Goal: Information Seeking & Learning: Find specific fact

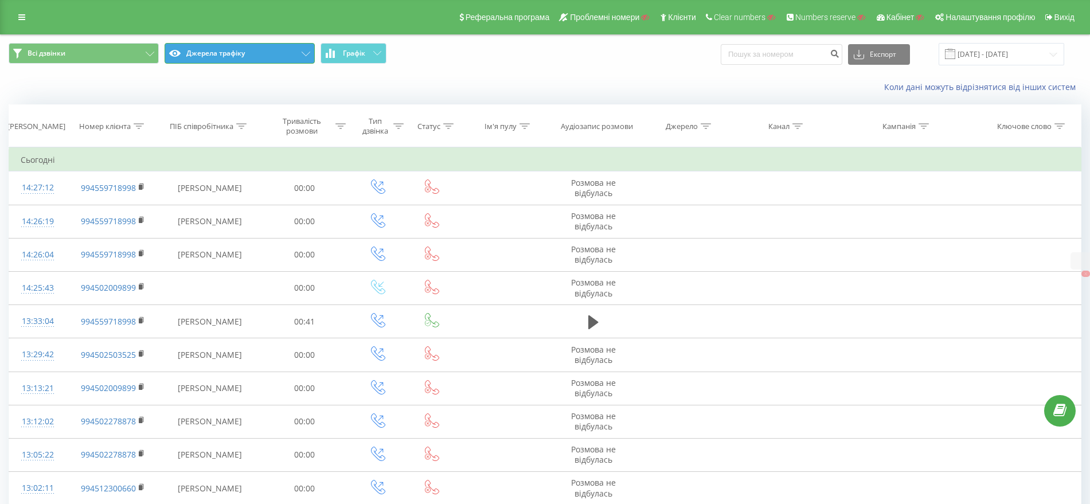
drag, startPoint x: 0, startPoint y: 0, endPoint x: 206, endPoint y: 54, distance: 213.2
click at [206, 54] on button "Джерела трафіку" at bounding box center [239, 53] width 150 height 21
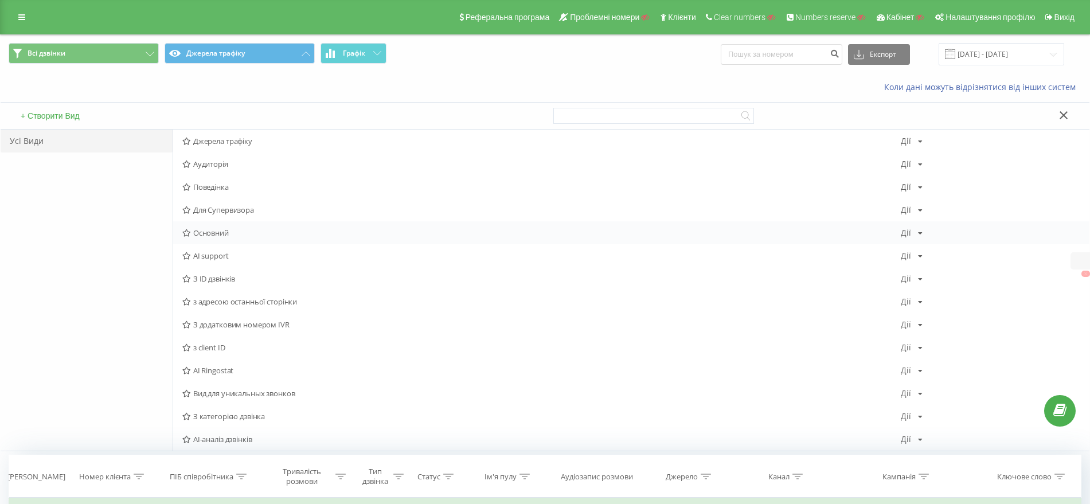
click at [214, 230] on span "Основний" at bounding box center [541, 233] width 718 height 8
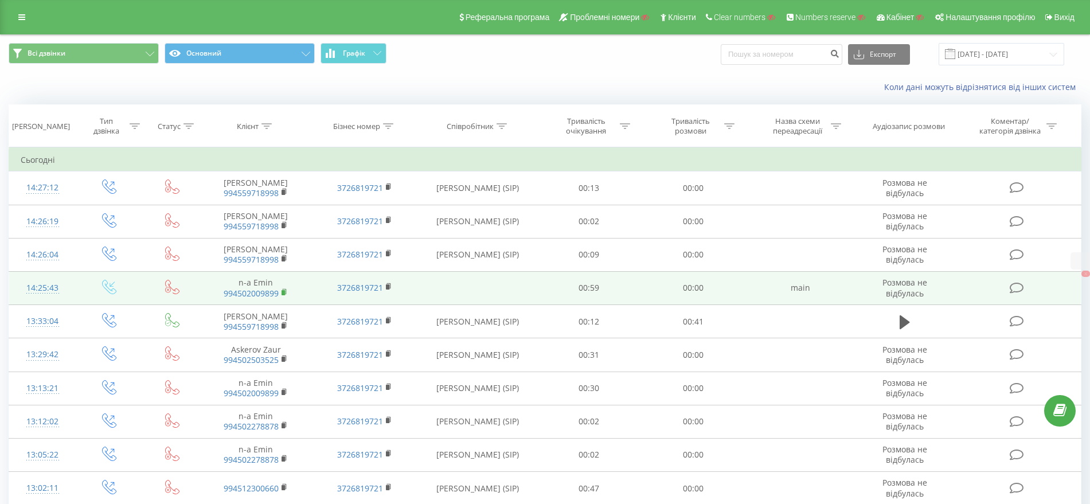
click at [285, 290] on rect at bounding box center [282, 292] width 3 height 5
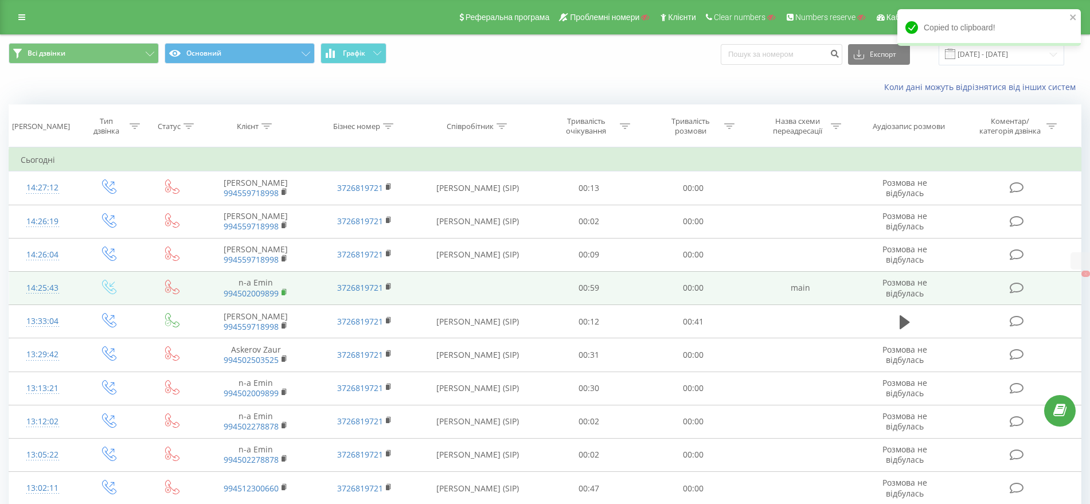
click at [284, 291] on rect at bounding box center [282, 292] width 3 height 5
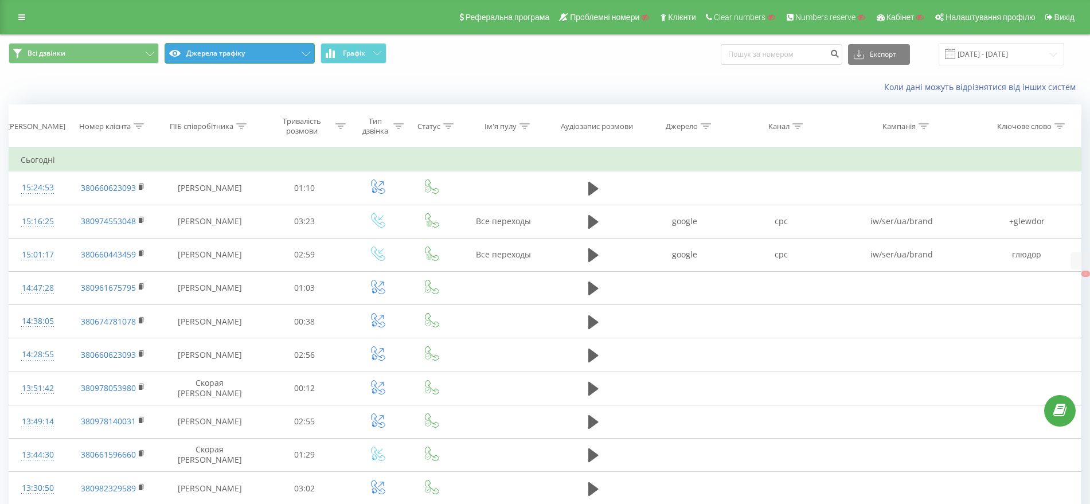
click at [231, 53] on button "Джерела трафіку" at bounding box center [239, 53] width 150 height 21
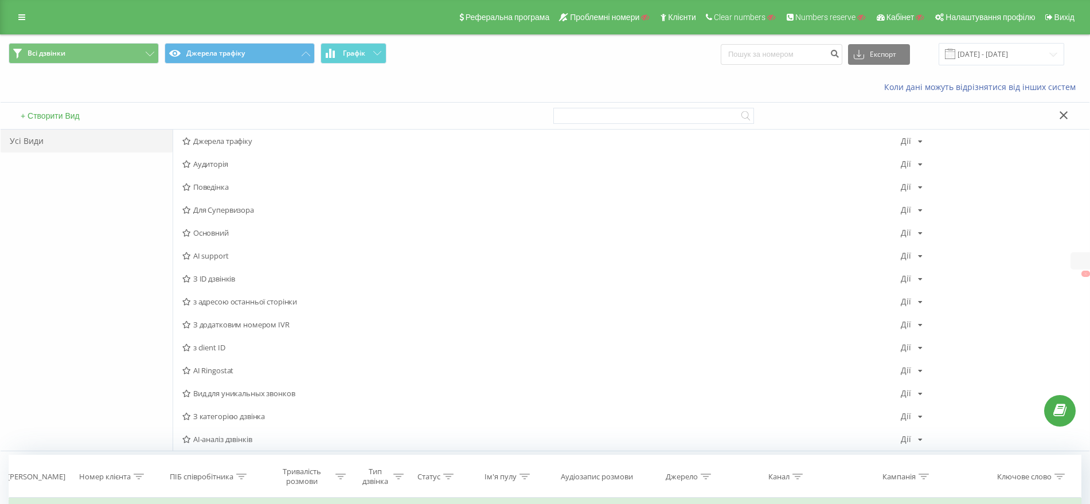
click at [225, 233] on span "Основний" at bounding box center [541, 233] width 718 height 8
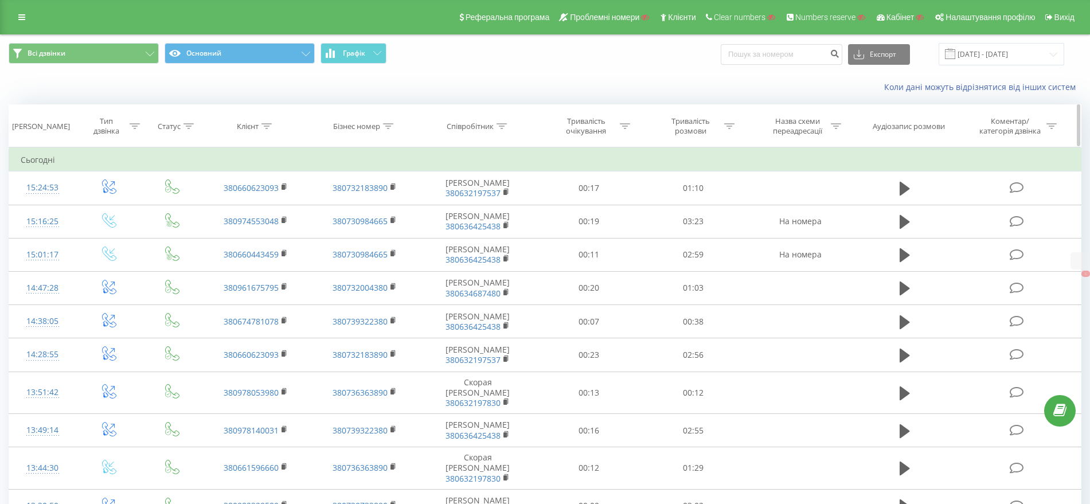
click at [264, 126] on icon at bounding box center [266, 126] width 10 height 6
click at [242, 207] on input "text" at bounding box center [256, 208] width 101 height 20
paste input "38063629657"
type input "38063629657"
click at [284, 225] on span "OK" at bounding box center [280, 231] width 32 height 18
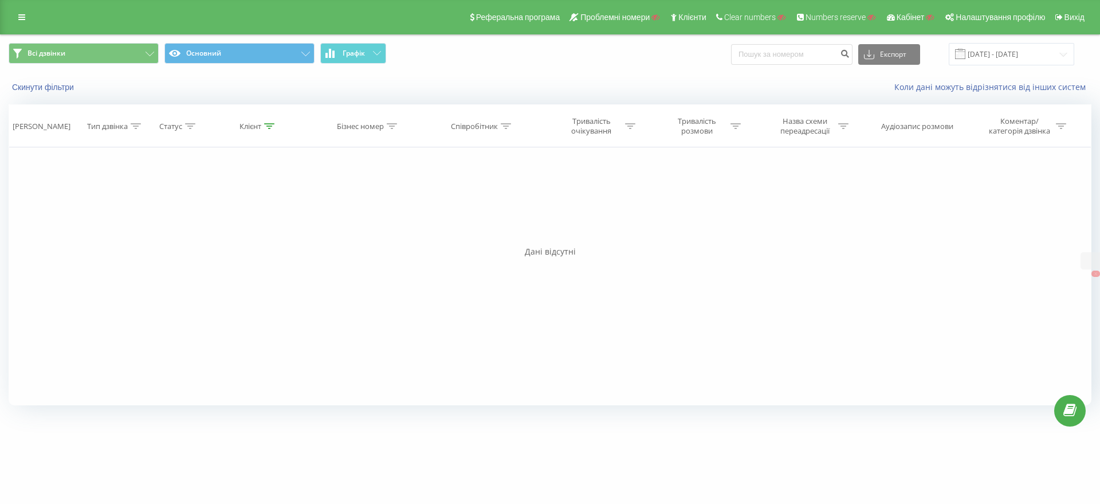
click at [41, 81] on div "Скинути фільтри" at bounding box center [207, 86] width 412 height 11
click at [38, 88] on button "Скинути фільтри" at bounding box center [44, 87] width 71 height 10
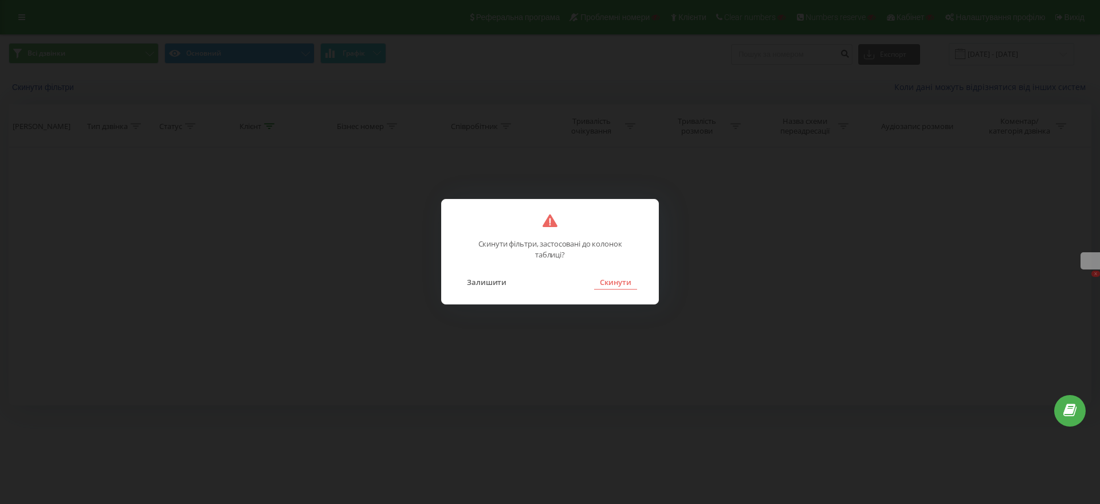
click at [623, 281] on button "Скинути" at bounding box center [615, 282] width 43 height 15
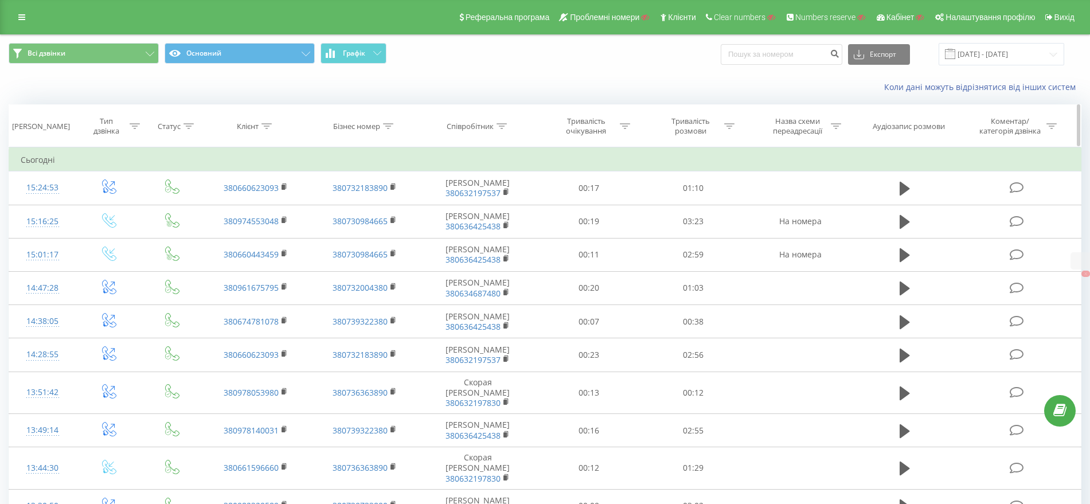
click at [389, 122] on div at bounding box center [388, 127] width 10 height 10
click at [363, 210] on input "text" at bounding box center [364, 208] width 101 height 20
paste input "38063629657"
type input "38063629657"
click at [377, 228] on span "OK" at bounding box center [389, 231] width 32 height 18
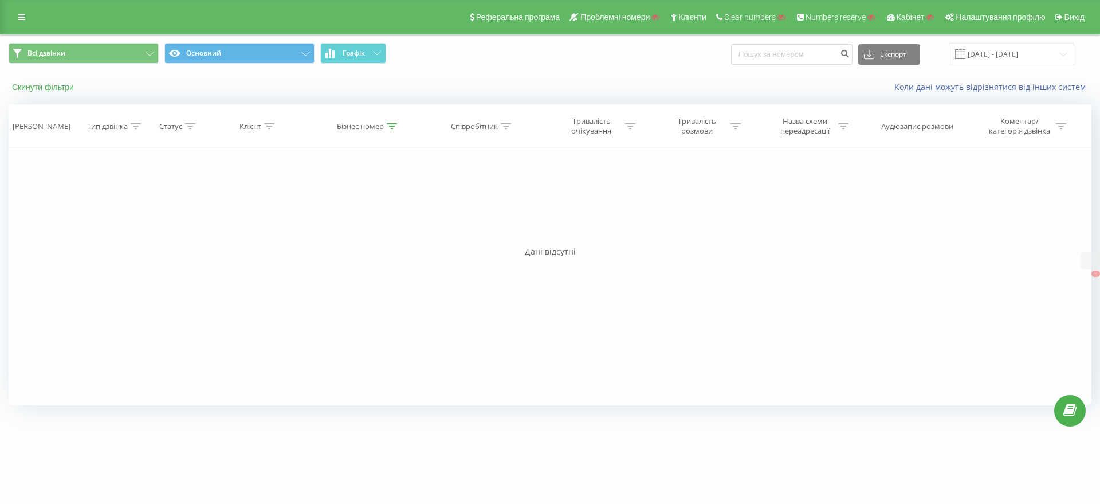
click at [41, 85] on button "Скинути фільтри" at bounding box center [44, 87] width 71 height 10
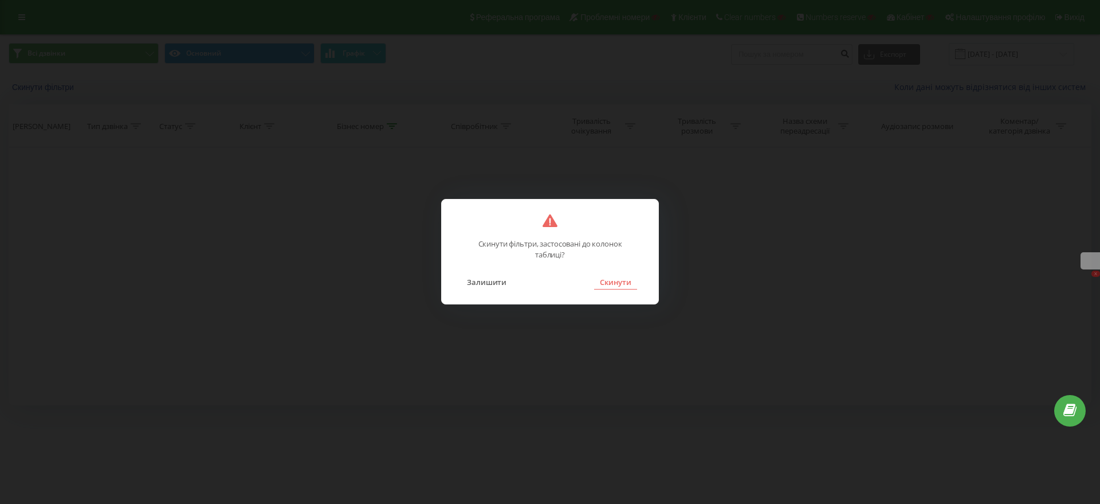
click at [613, 276] on button "Скинути" at bounding box center [615, 282] width 43 height 15
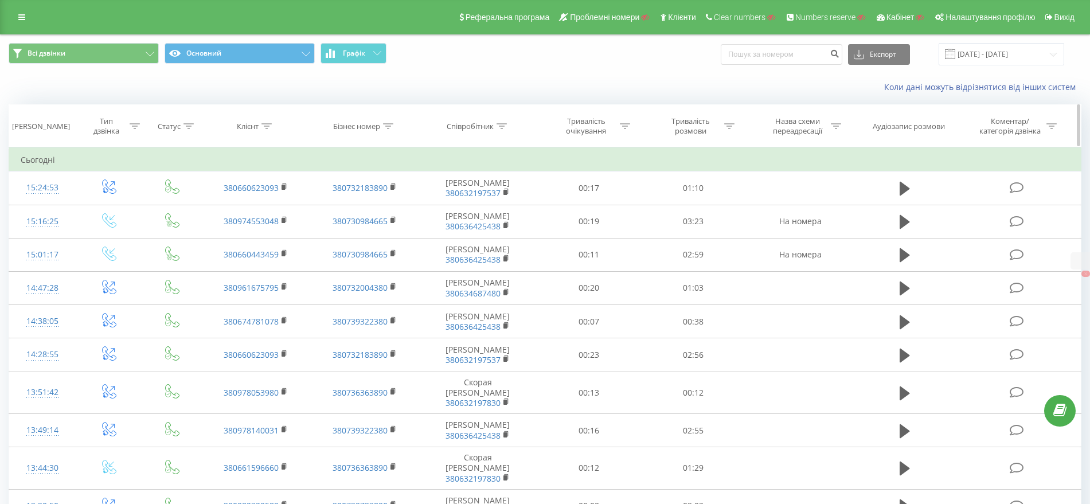
click at [502, 124] on icon at bounding box center [501, 126] width 10 height 6
click at [483, 206] on input "text" at bounding box center [478, 208] width 101 height 20
paste input "38063629657"
type input "38063629657"
click at [500, 230] on span "OK" at bounding box center [502, 231] width 32 height 18
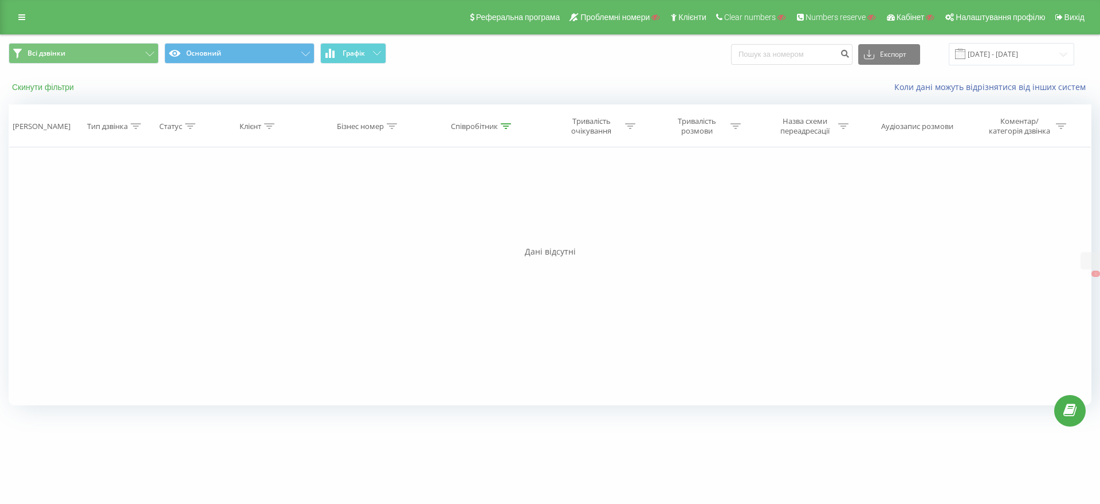
click at [51, 83] on button "Скинути фільтри" at bounding box center [44, 87] width 71 height 10
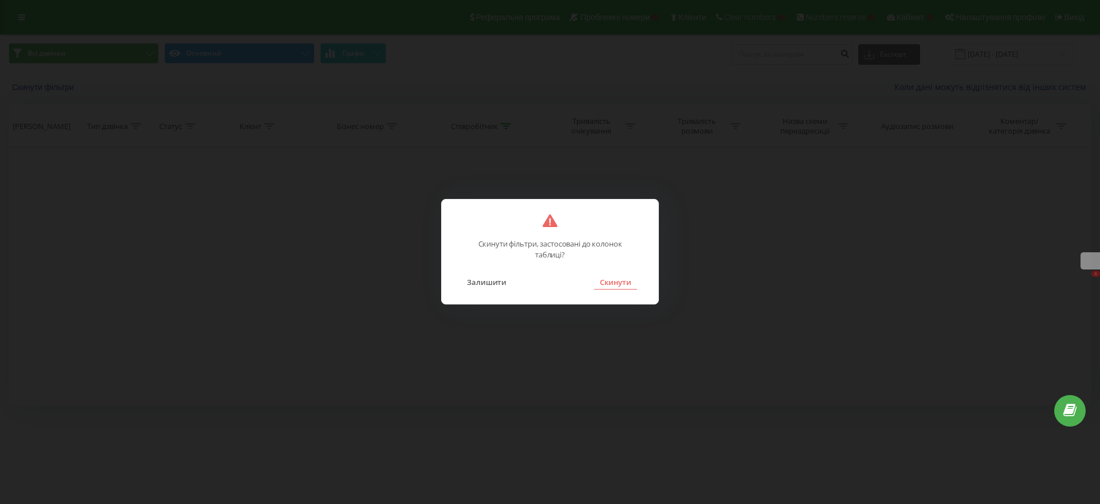
click at [626, 281] on button "Скинути" at bounding box center [615, 282] width 43 height 15
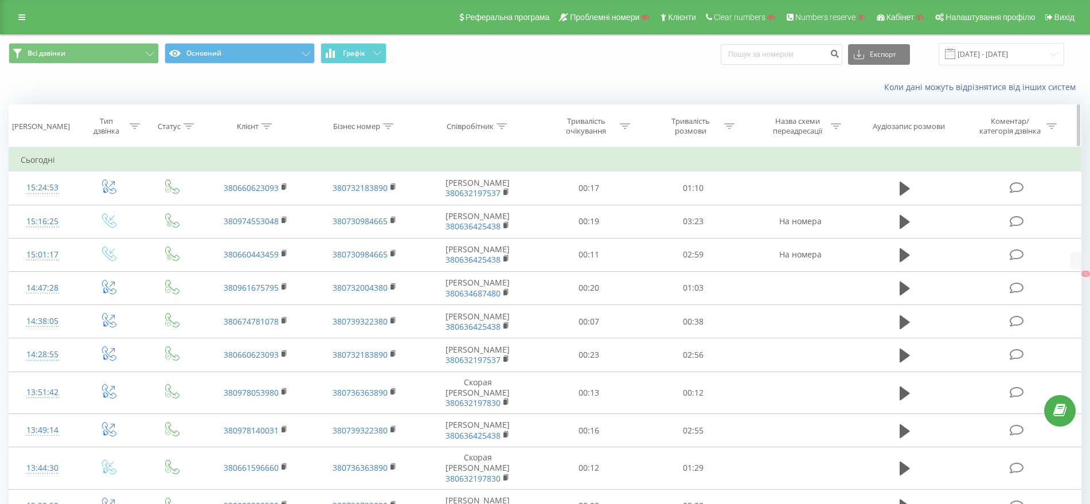
click at [264, 124] on icon at bounding box center [267, 126] width 10 height 6
click at [255, 204] on input "text" at bounding box center [256, 208] width 101 height 20
paste input "63629657"
type input "63629657"
click at [284, 228] on span "OK" at bounding box center [280, 231] width 32 height 18
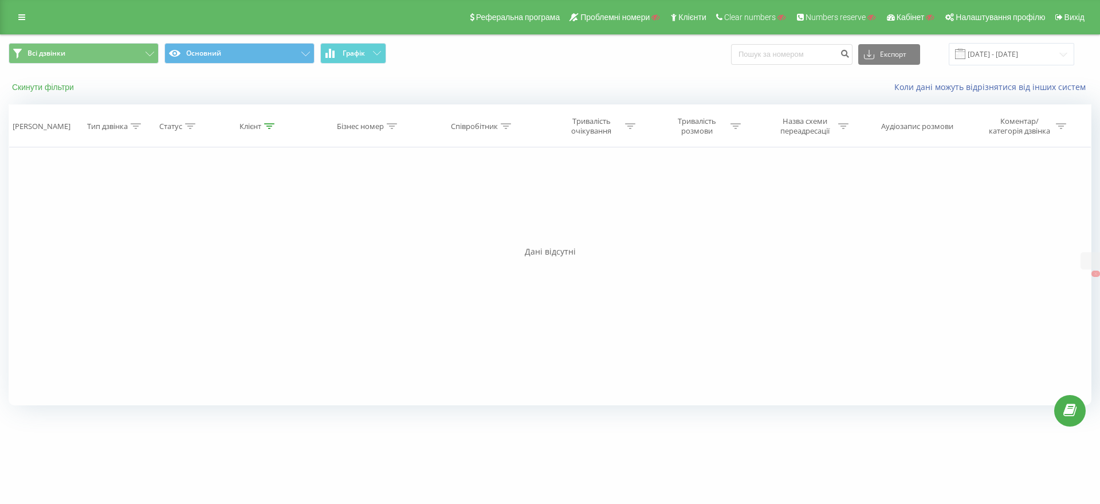
click at [56, 88] on button "Скинути фільтри" at bounding box center [44, 87] width 71 height 10
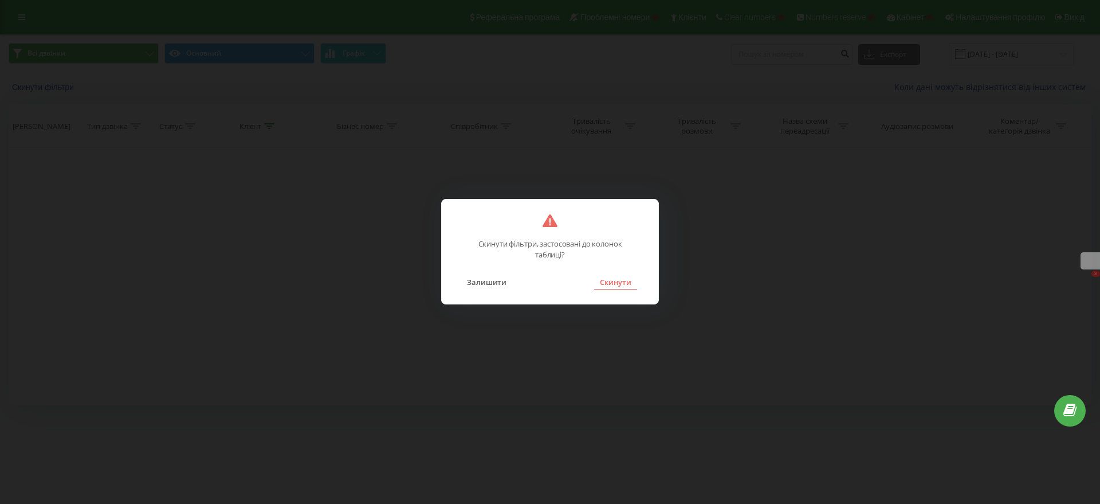
click at [616, 282] on button "Скинути" at bounding box center [615, 282] width 43 height 15
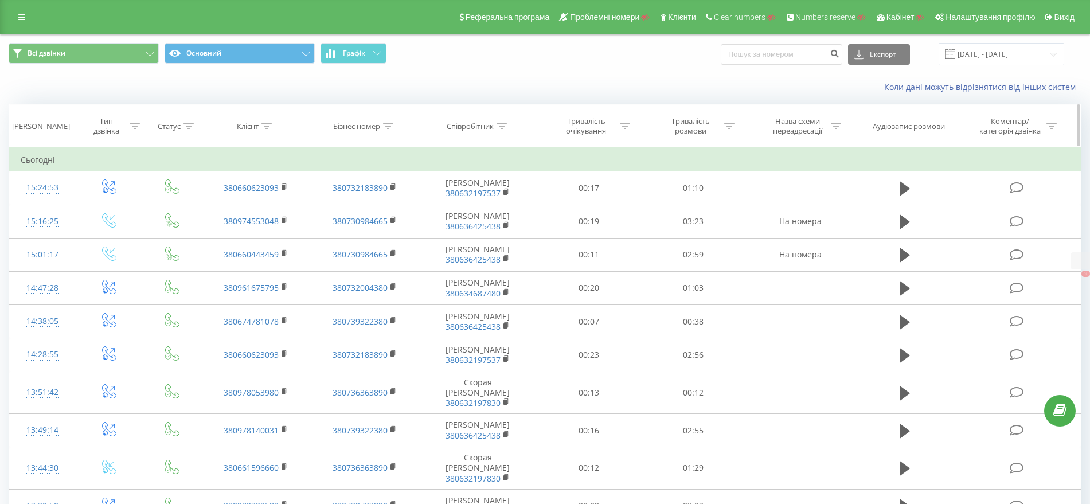
click at [837, 128] on icon at bounding box center [835, 126] width 10 height 6
click at [778, 203] on input "text" at bounding box center [800, 208] width 101 height 20
type input "respons"
click button "OK" at bounding box center [824, 231] width 49 height 14
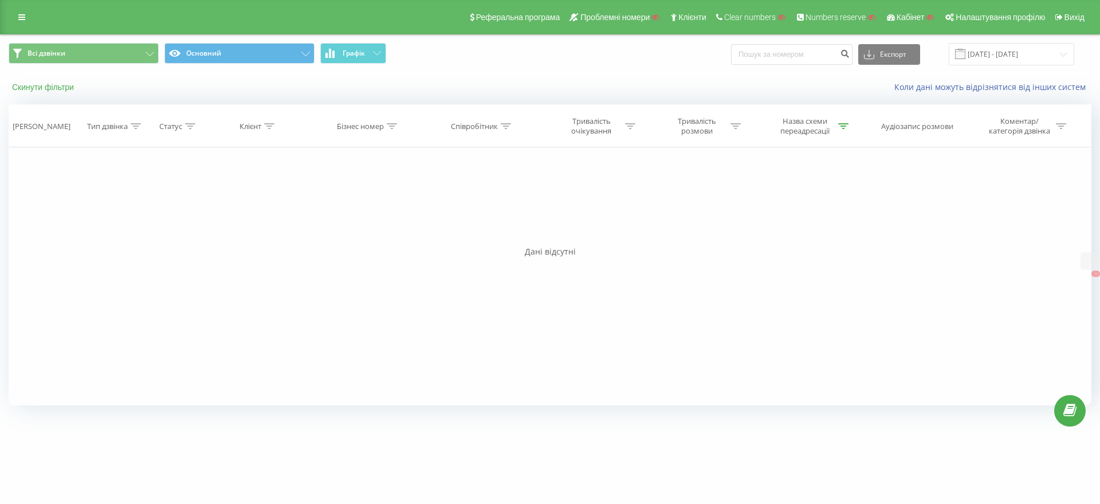
click at [58, 91] on button "Скинути фільтри" at bounding box center [44, 87] width 71 height 10
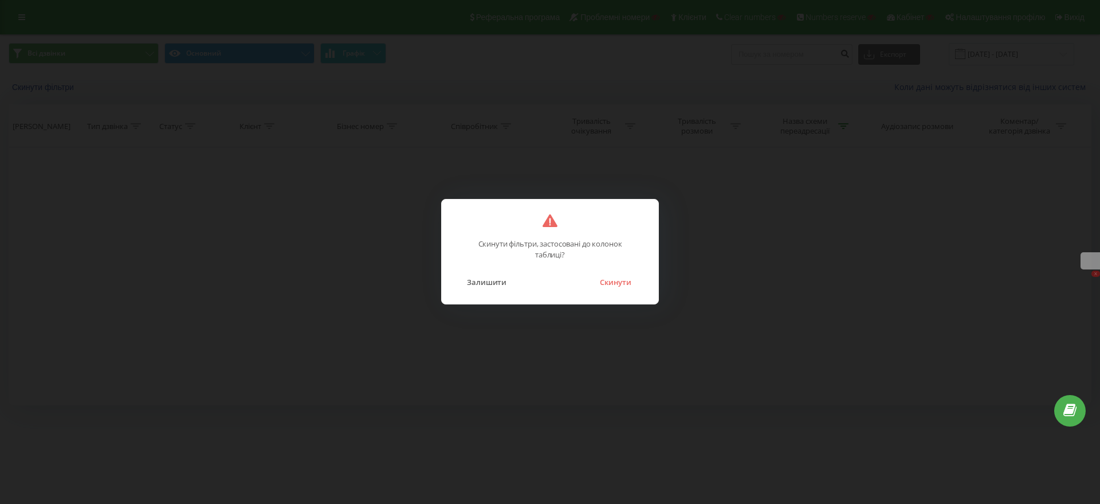
click at [600, 288] on button "Скинути" at bounding box center [615, 282] width 43 height 15
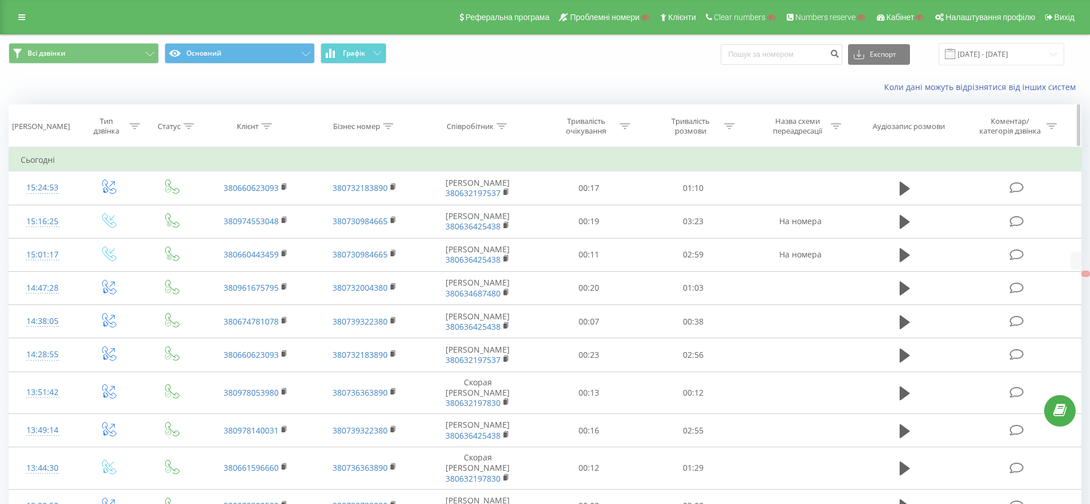
click at [132, 124] on icon at bounding box center [135, 126] width 10 height 6
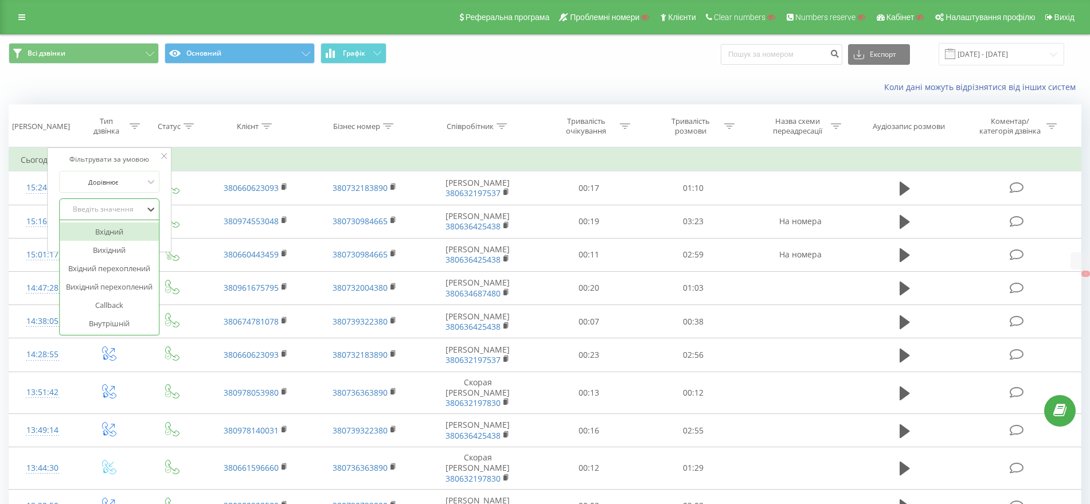
click at [97, 209] on div "Введіть значення" at bounding box center [102, 209] width 81 height 9
click at [99, 233] on div "Вхідний" at bounding box center [110, 231] width 100 height 18
click at [125, 232] on span "OK" at bounding box center [133, 233] width 32 height 18
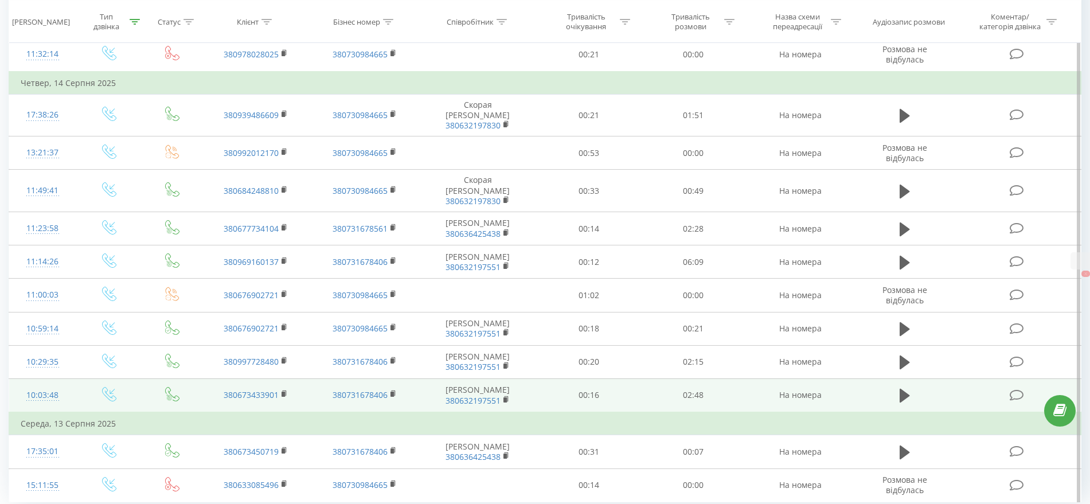
scroll to position [727, 0]
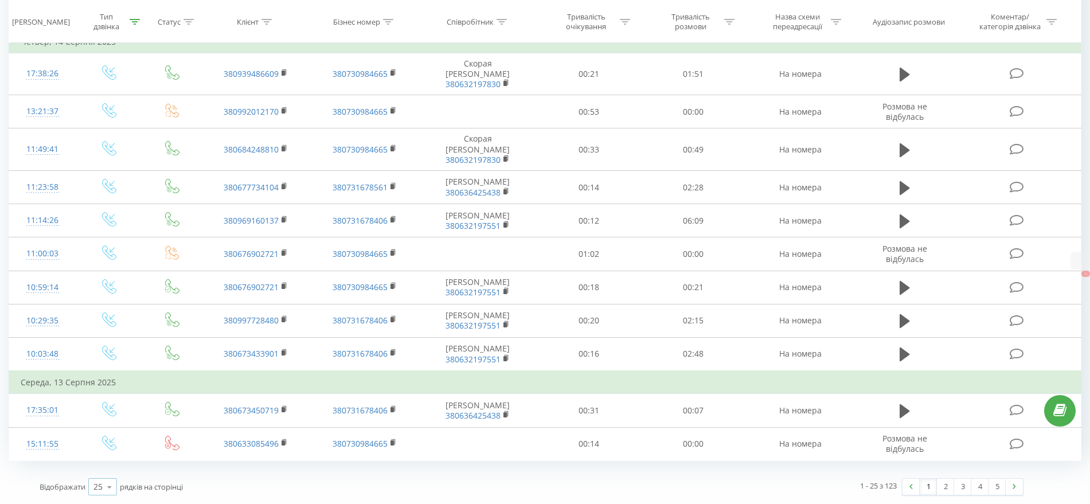
click at [100, 484] on div "25" at bounding box center [97, 486] width 9 height 11
click at [100, 473] on span "100" at bounding box center [100, 470] width 14 height 11
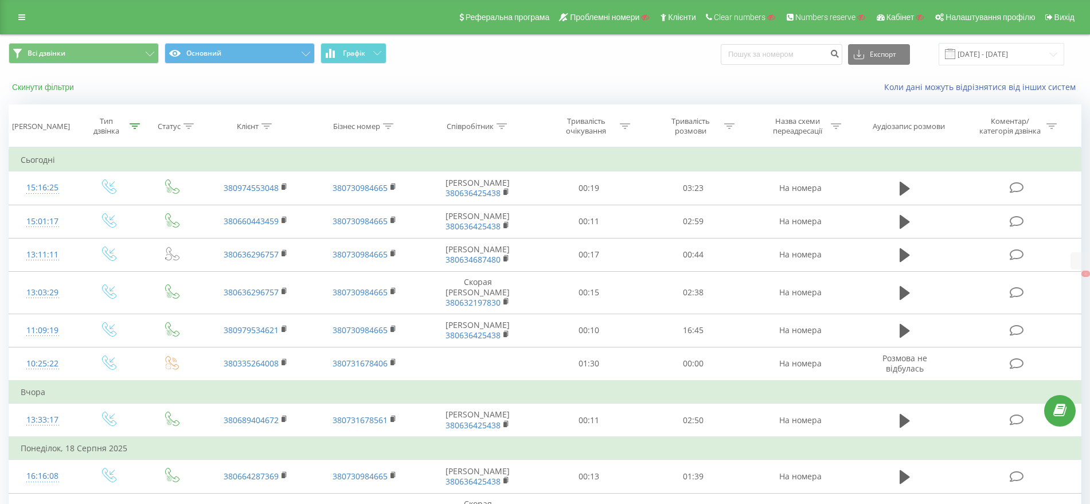
click at [57, 82] on button "Скинути фільтри" at bounding box center [44, 87] width 71 height 10
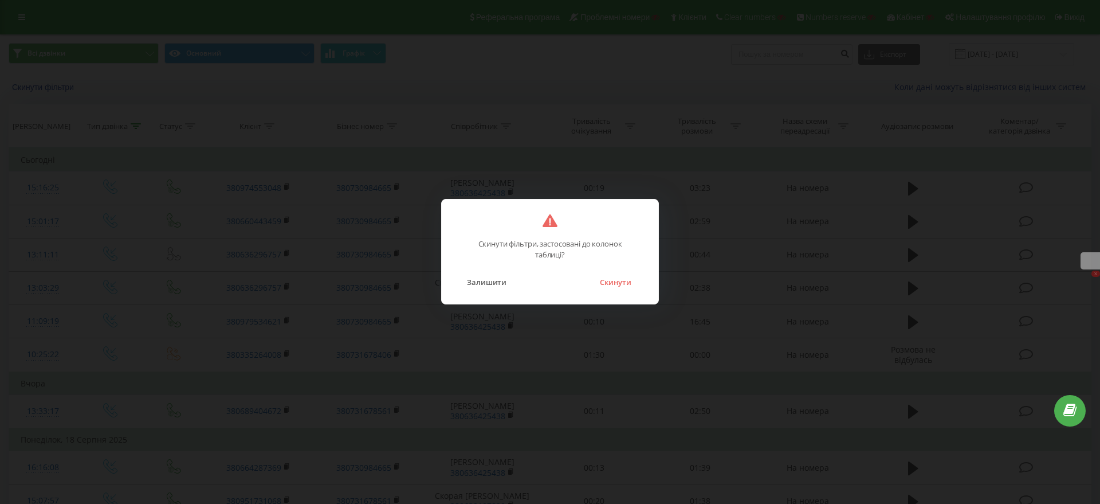
click at [609, 289] on div "Скинути фільтри, застосовані до колонок таблиці? Залишити Скинути" at bounding box center [550, 251] width 218 height 105
click at [609, 281] on button "Скинути" at bounding box center [615, 282] width 43 height 15
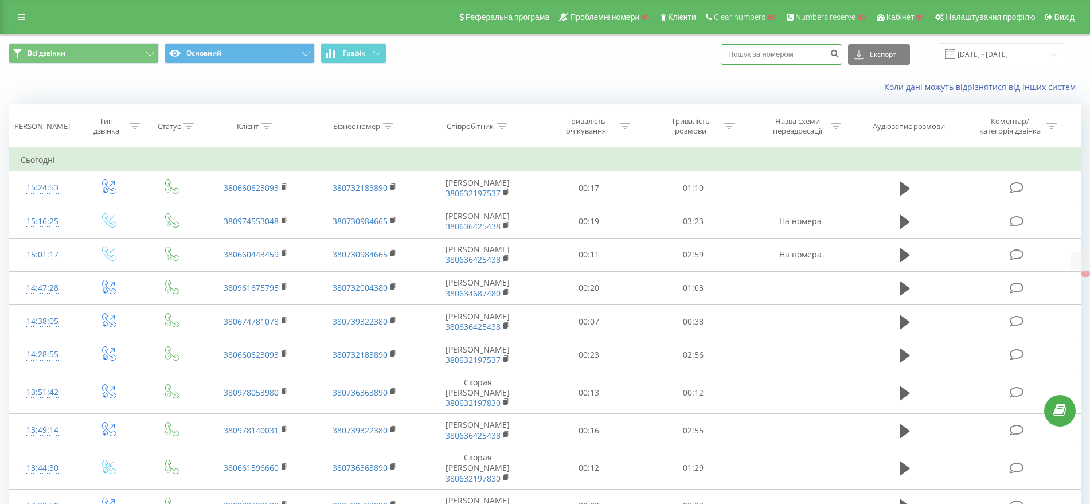
click at [766, 52] on input at bounding box center [781, 54] width 122 height 21
paste input "38063629657"
type input "38063629657"
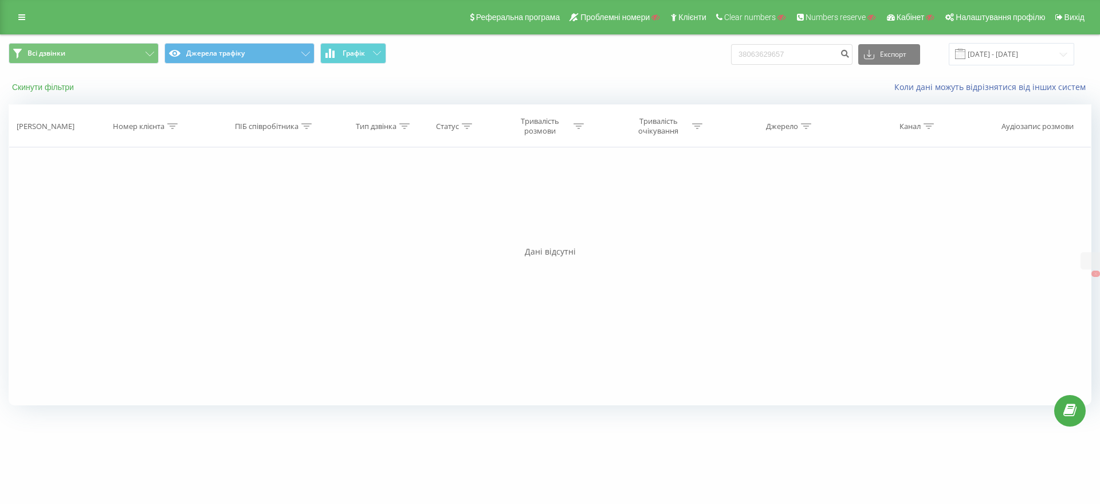
click at [41, 89] on button "Скинути фільтри" at bounding box center [44, 87] width 71 height 10
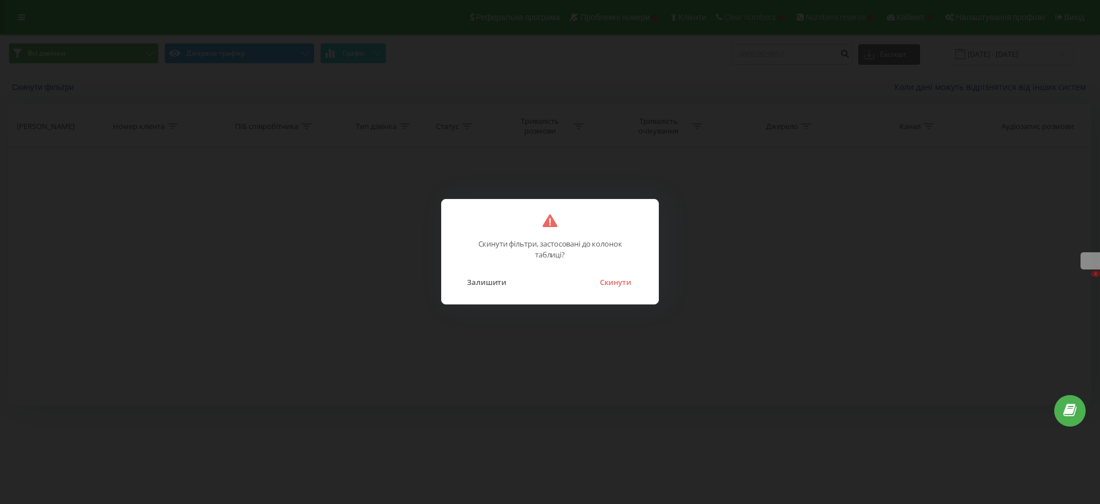
click at [638, 283] on div "Скинути" at bounding box center [616, 282] width 45 height 15
click at [632, 281] on button "Скинути" at bounding box center [615, 282] width 43 height 15
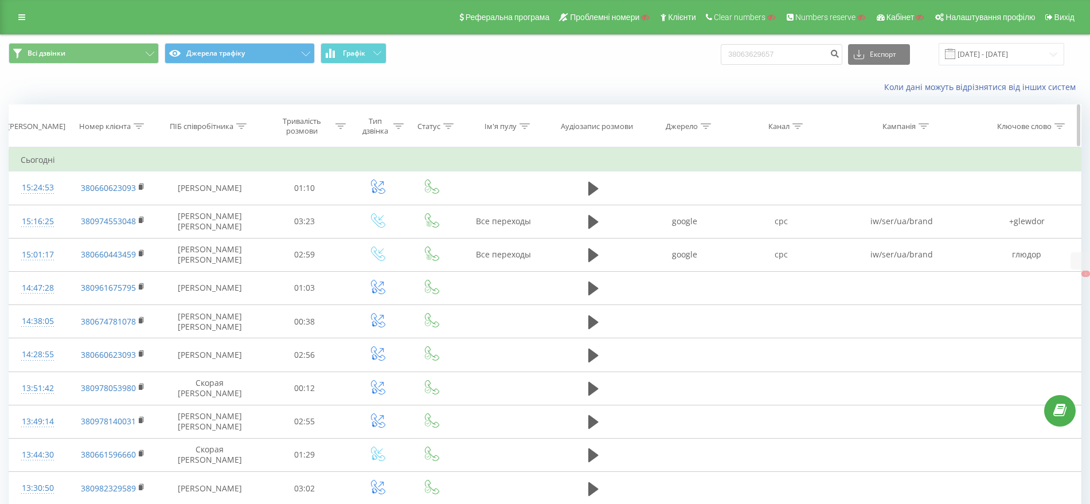
click at [137, 124] on icon at bounding box center [139, 126] width 10 height 6
click at [103, 197] on form "Містить Скасувати OK" at bounding box center [112, 207] width 101 height 73
click at [103, 199] on input "text" at bounding box center [112, 208] width 101 height 20
paste input "38063629657"
type input "38063629657"
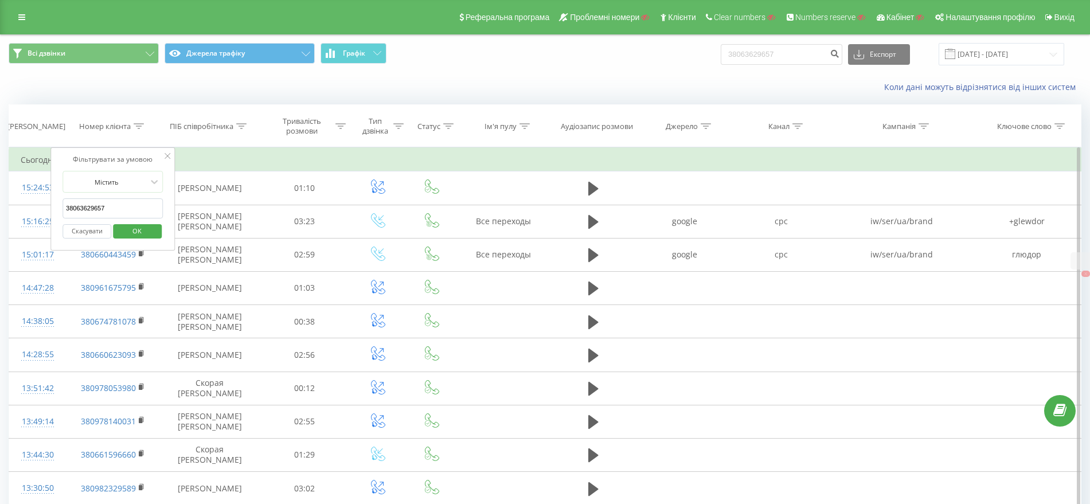
click at [133, 228] on span "OK" at bounding box center [137, 231] width 32 height 18
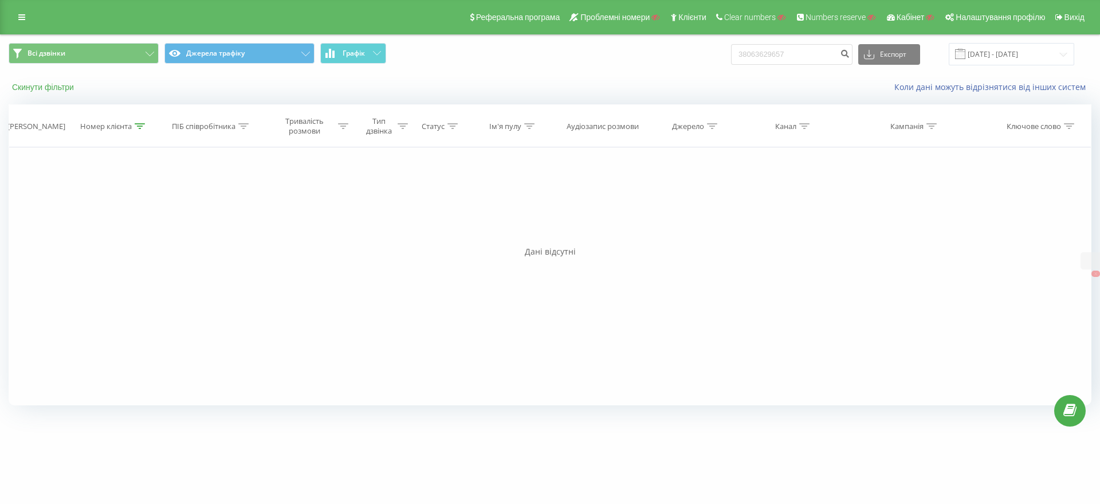
click at [37, 92] on button "Скинути фільтри" at bounding box center [44, 87] width 71 height 10
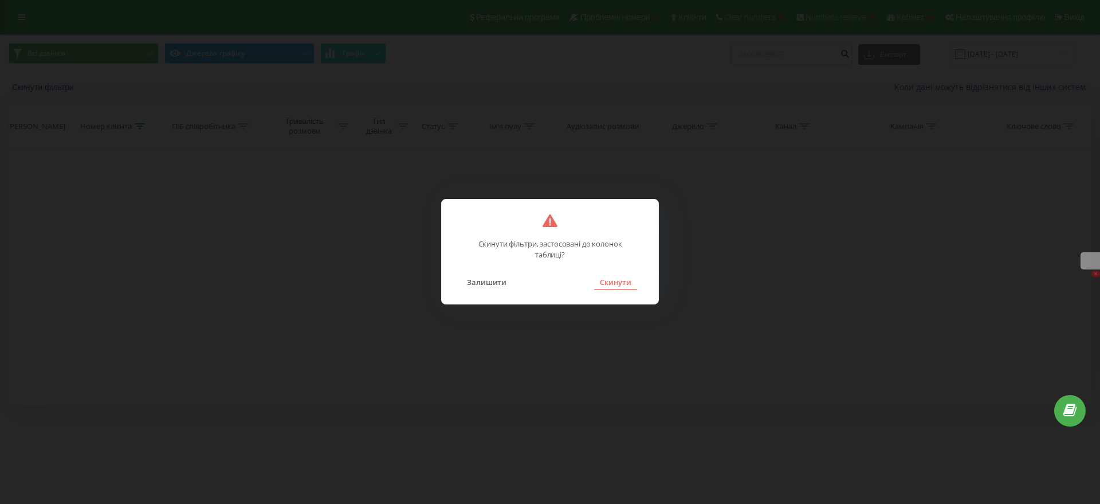
click at [614, 285] on button "Скинути" at bounding box center [615, 282] width 43 height 15
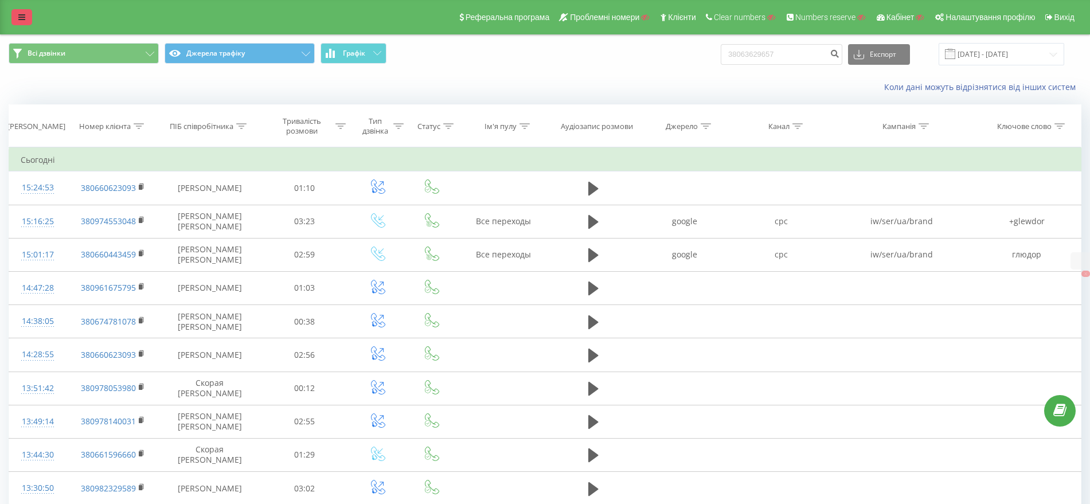
click at [19, 16] on icon at bounding box center [21, 17] width 7 height 8
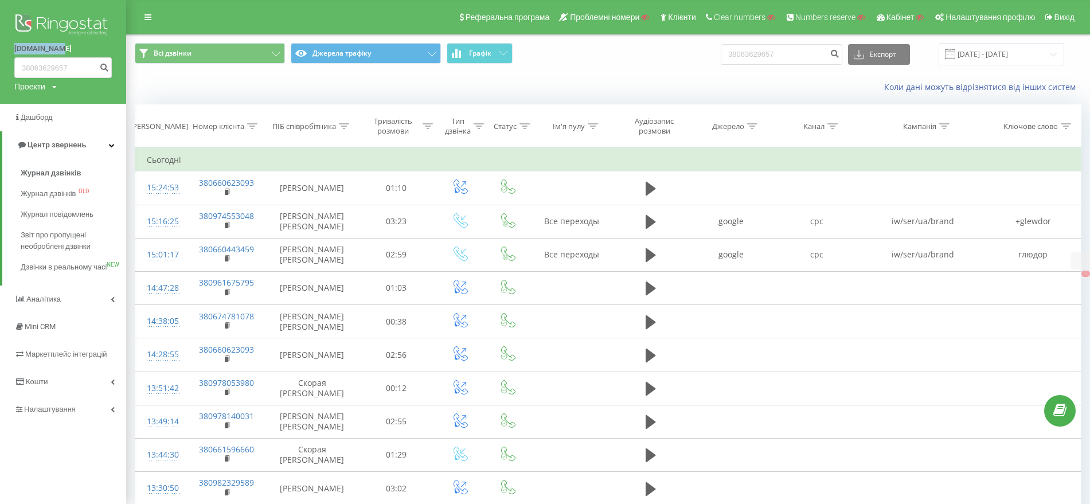
drag, startPoint x: 9, startPoint y: 49, endPoint x: 62, endPoint y: 49, distance: 53.3
click at [62, 49] on div "glewdor.com 38063629657 Проекти Пошук" at bounding box center [63, 52] width 126 height 104
copy link "glewdor.com"
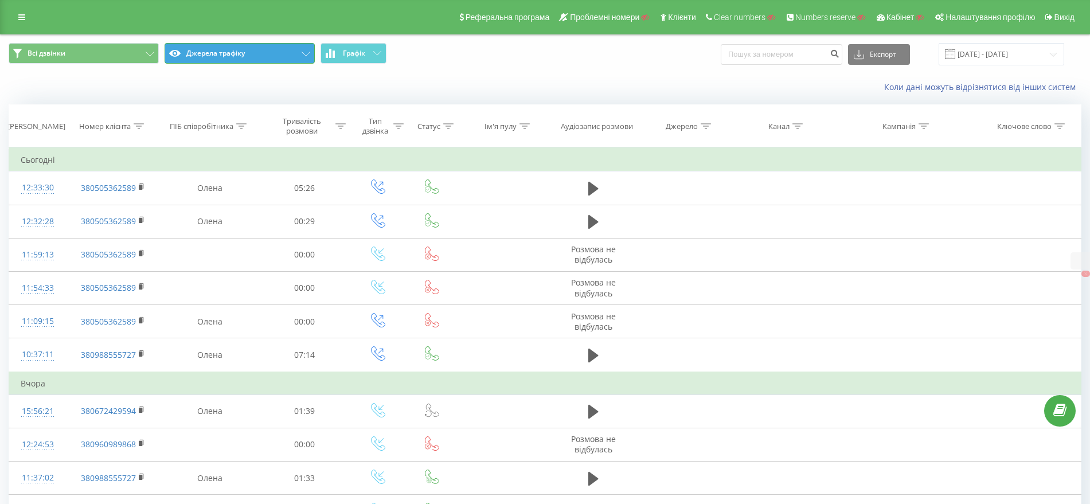
click at [224, 55] on button "Джерела трафіку" at bounding box center [239, 53] width 150 height 21
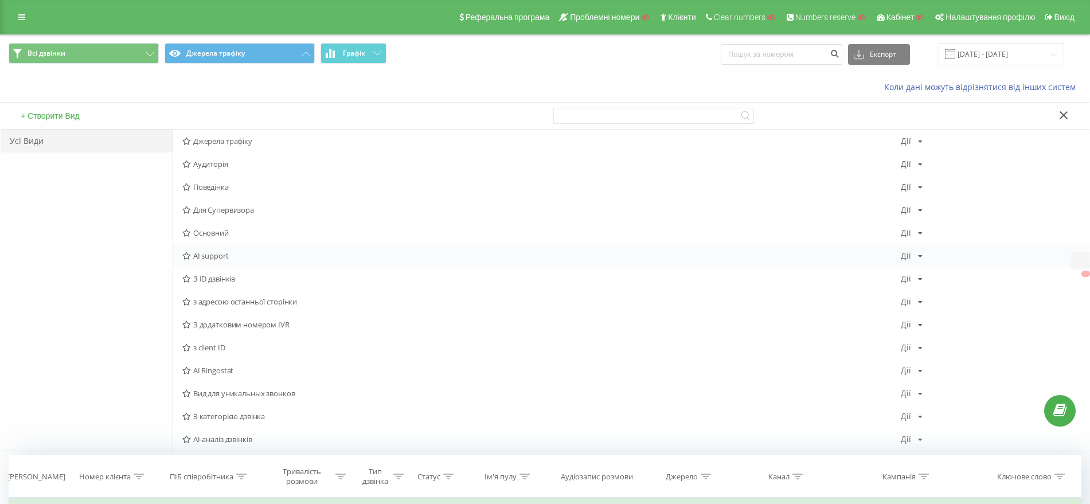
click at [216, 252] on span "AI support" at bounding box center [541, 256] width 718 height 8
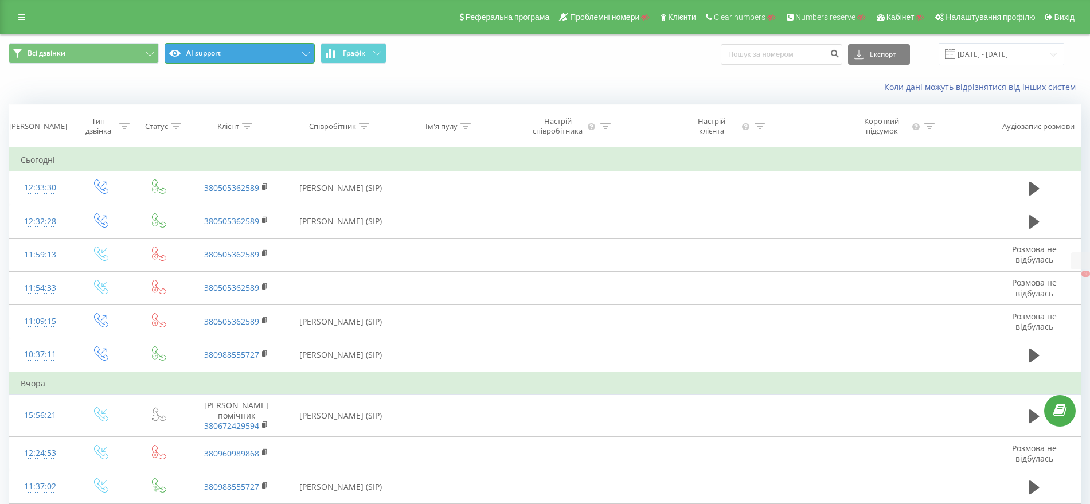
click at [233, 50] on button "AI support" at bounding box center [239, 53] width 150 height 21
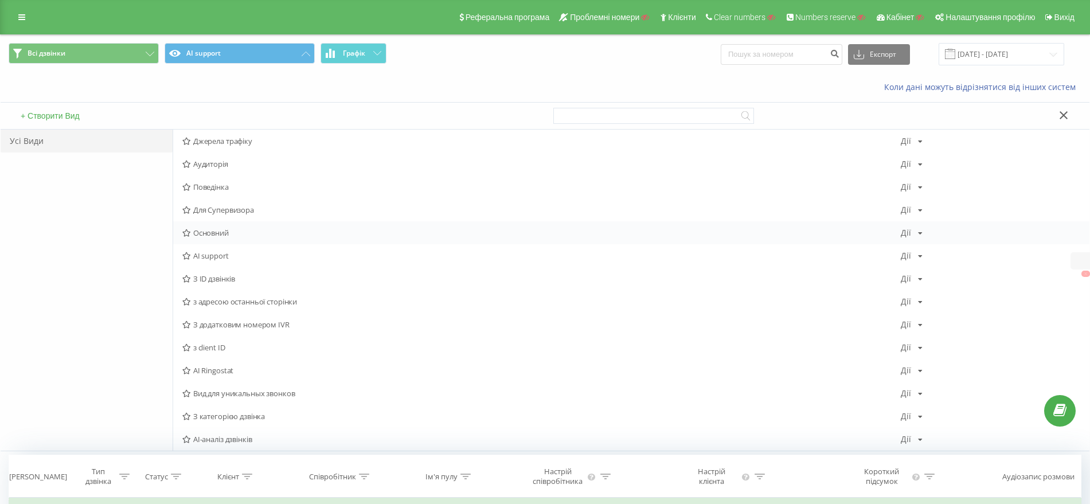
click at [214, 234] on span "Основний" at bounding box center [541, 233] width 718 height 8
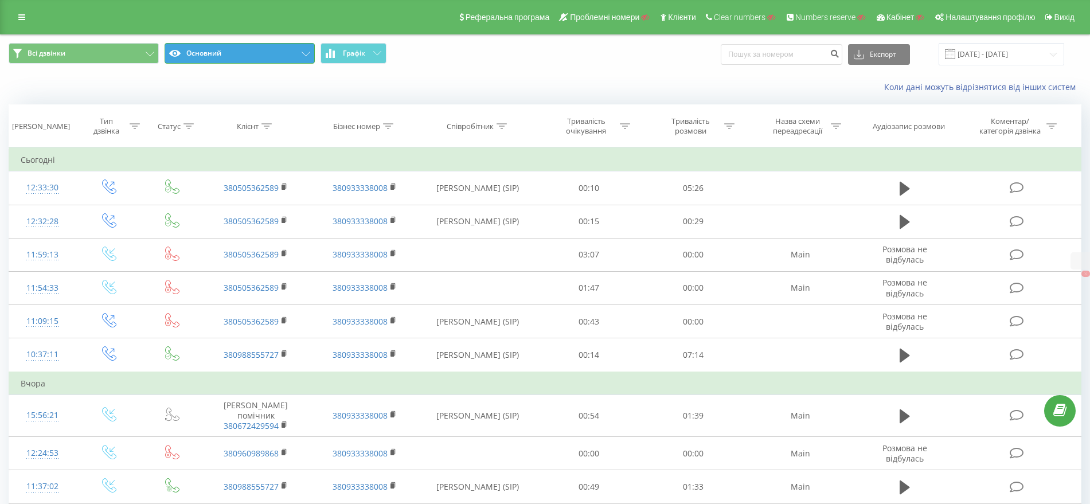
click at [224, 50] on button "Основний" at bounding box center [239, 53] width 150 height 21
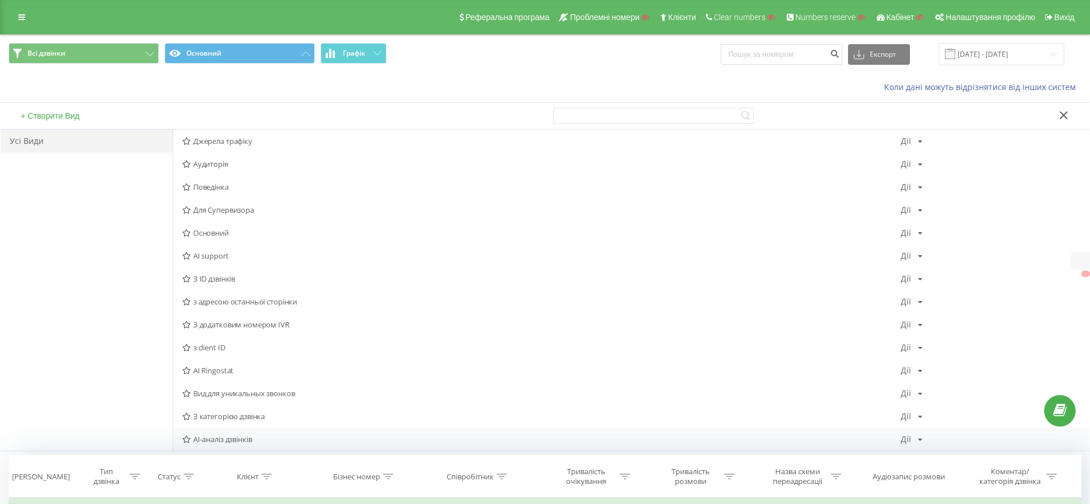
click at [240, 440] on span "AI-аналіз дзвінків" at bounding box center [541, 439] width 718 height 8
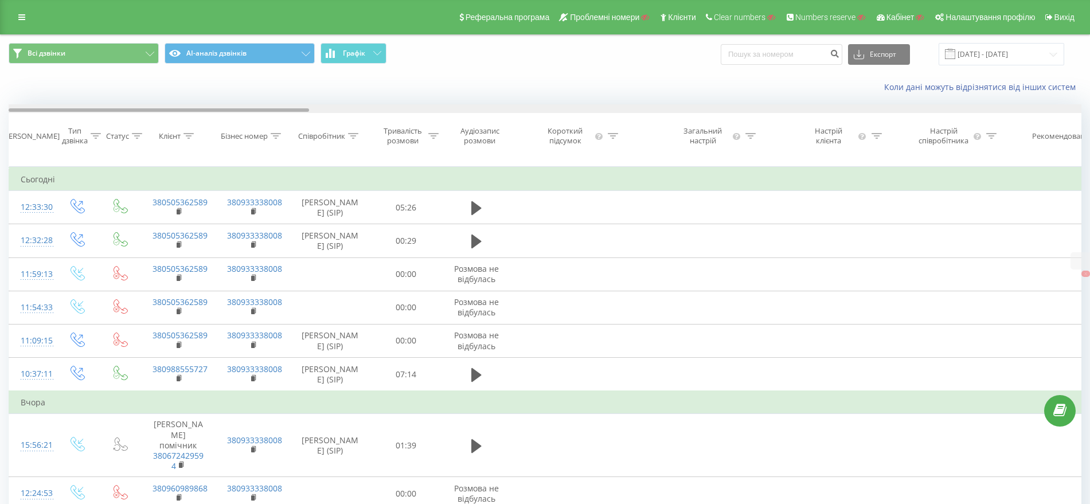
drag, startPoint x: 210, startPoint y: 109, endPoint x: 156, endPoint y: 75, distance: 64.4
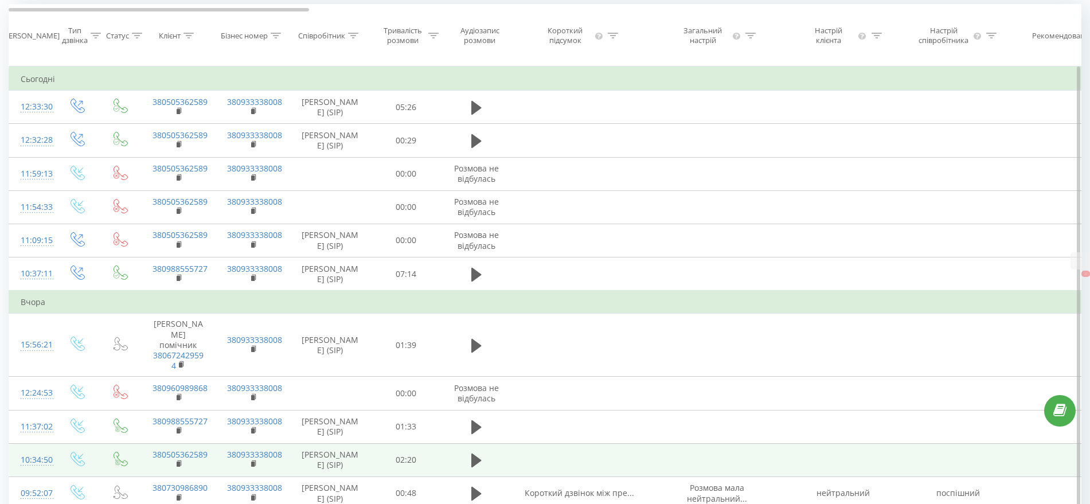
scroll to position [38, 0]
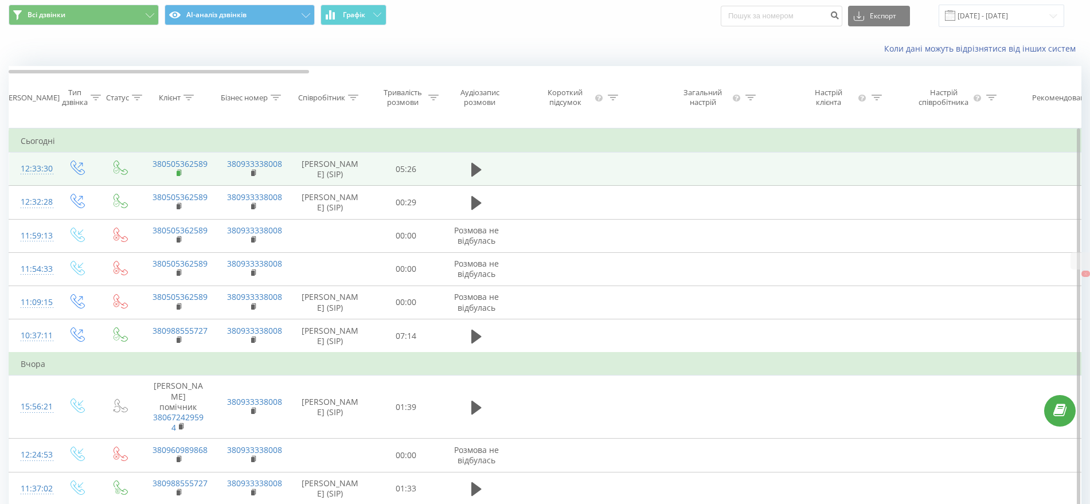
click at [179, 177] on icon at bounding box center [180, 173] width 6 height 8
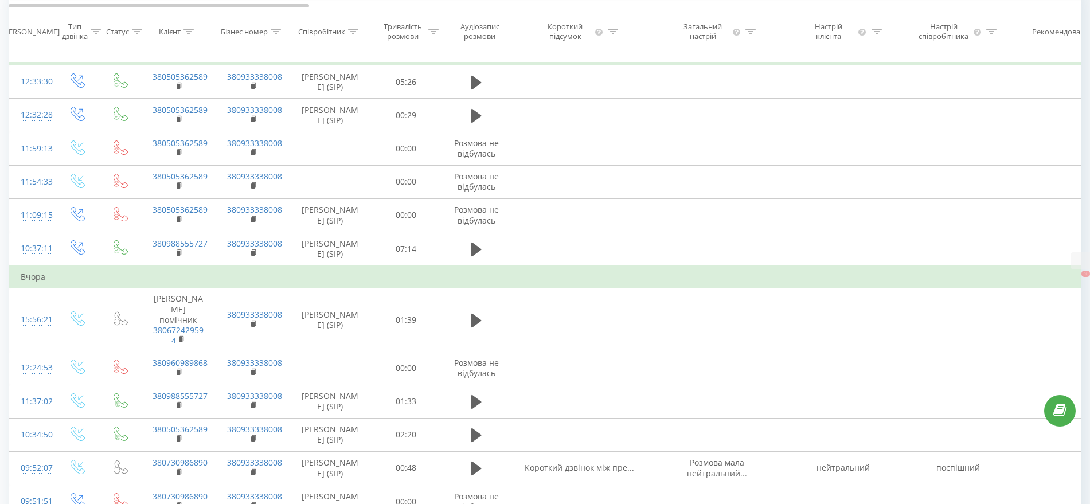
scroll to position [121, 0]
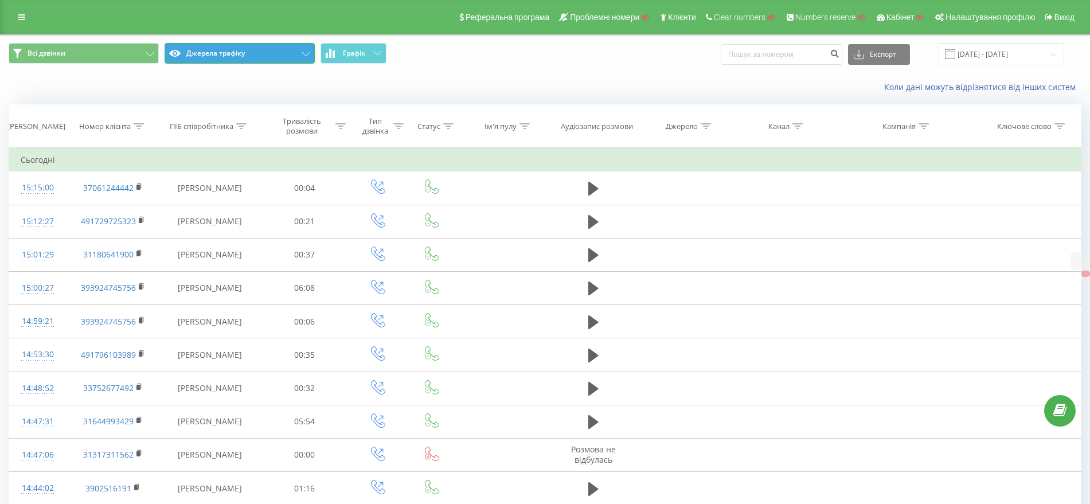
click at [221, 51] on button "Джерела трафіку" at bounding box center [239, 53] width 150 height 21
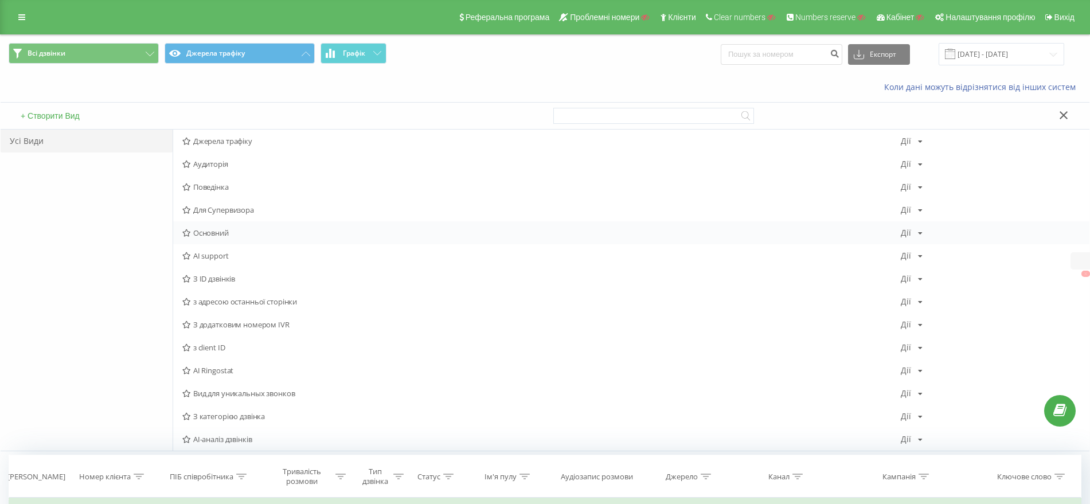
click at [206, 229] on span "Основний" at bounding box center [541, 233] width 718 height 8
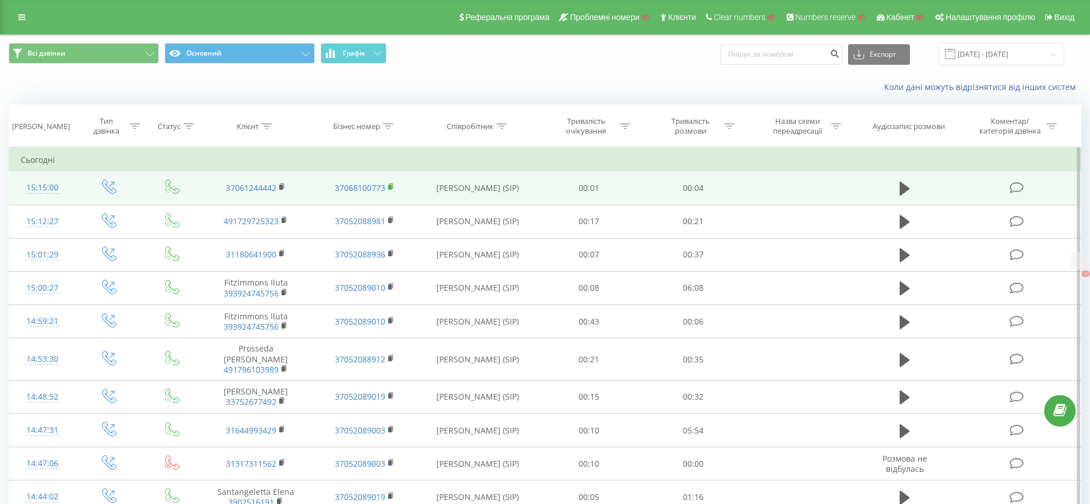
click at [390, 184] on icon at bounding box center [391, 187] width 6 height 8
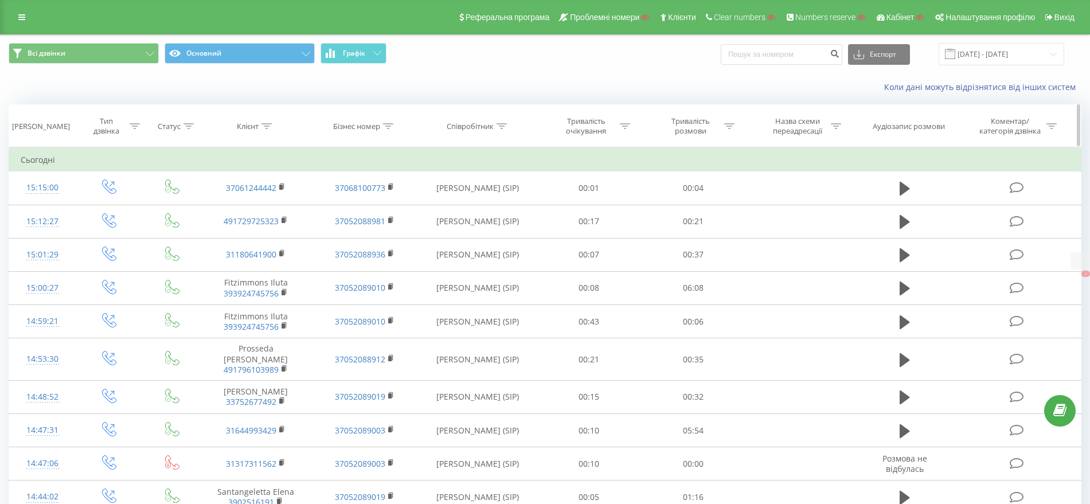
click at [385, 125] on icon at bounding box center [388, 126] width 10 height 6
click at [363, 205] on input "text" at bounding box center [364, 208] width 101 height 20
paste input "37068100773"
type input "37068100773"
click at [386, 226] on span "OK" at bounding box center [389, 231] width 32 height 18
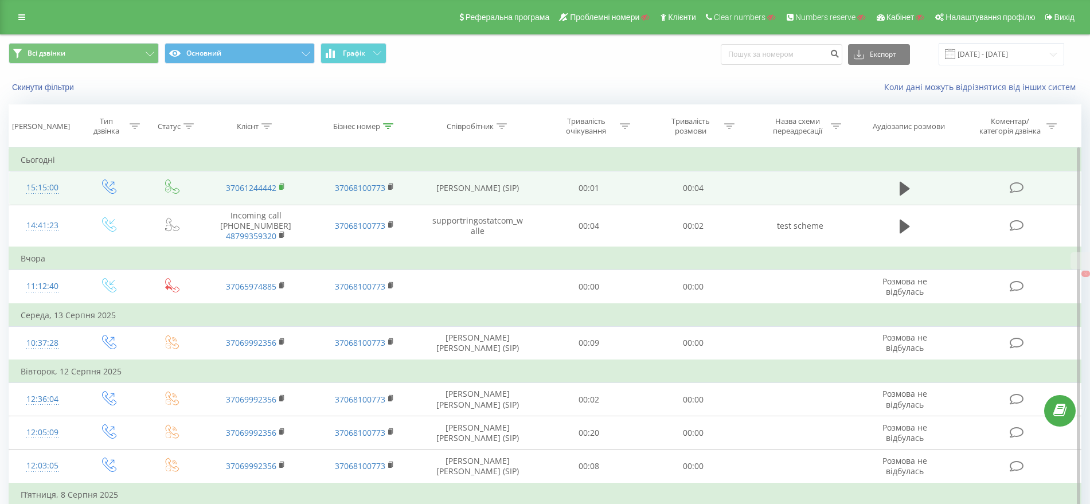
click at [282, 187] on rect at bounding box center [280, 187] width 3 height 5
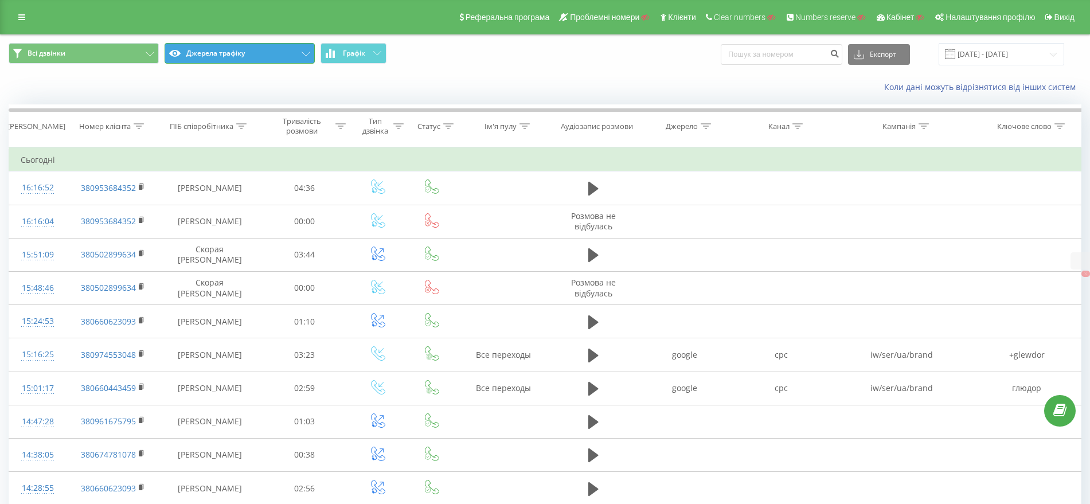
drag, startPoint x: 236, startPoint y: 49, endPoint x: 240, endPoint y: 72, distance: 23.2
click at [237, 49] on button "Джерела трафіку" at bounding box center [239, 53] width 150 height 21
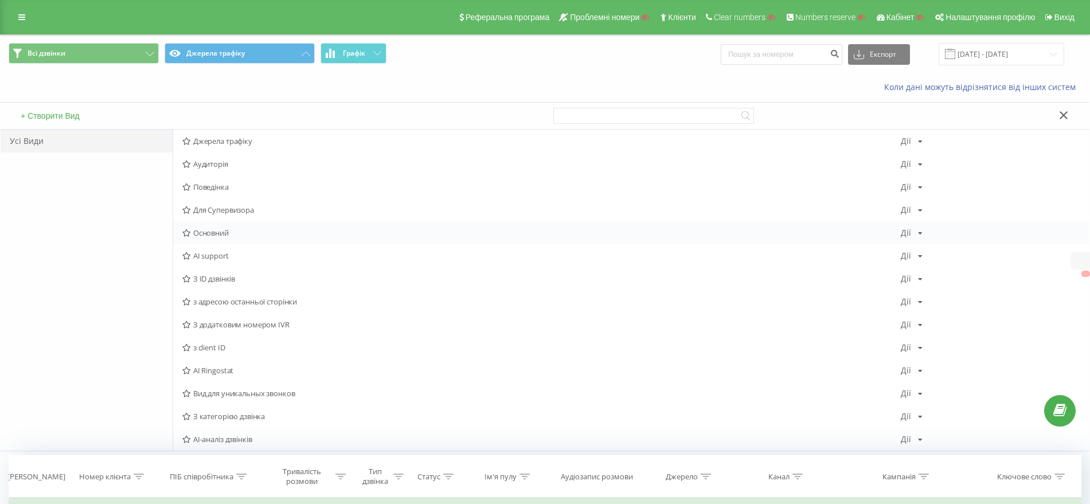
click at [213, 229] on span "Основний" at bounding box center [541, 233] width 718 height 8
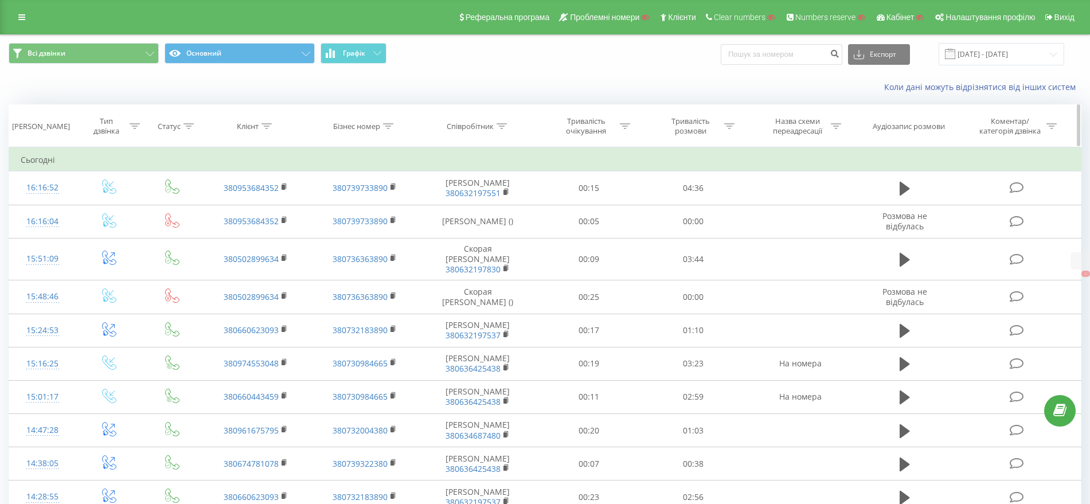
click at [270, 123] on icon at bounding box center [266, 126] width 10 height 6
click at [247, 202] on input "text" at bounding box center [256, 208] width 101 height 20
paste input "38063629657"
type input "38063629657"
click at [278, 229] on span "OK" at bounding box center [280, 231] width 32 height 18
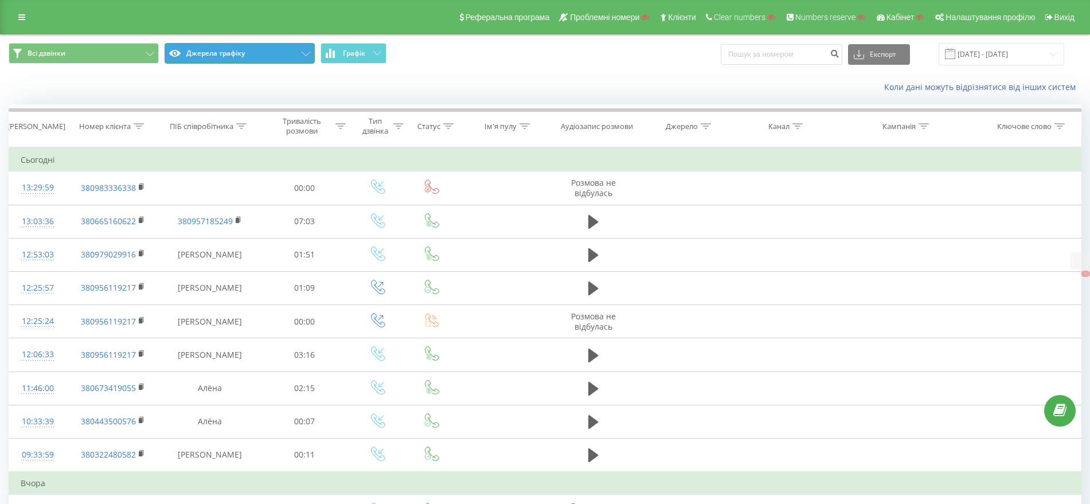
click at [241, 48] on button "Джерела трафіку" at bounding box center [239, 53] width 150 height 21
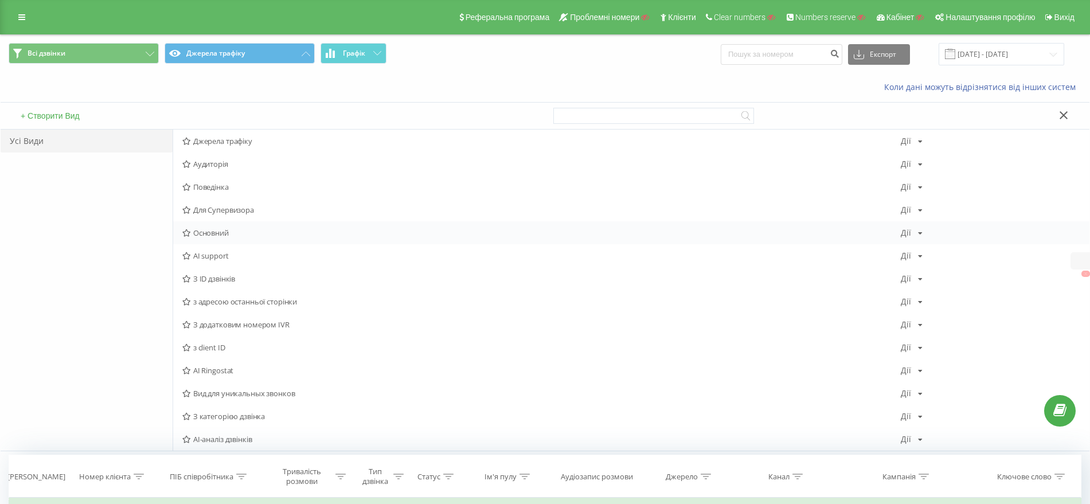
click at [217, 233] on span "Основний" at bounding box center [541, 233] width 718 height 8
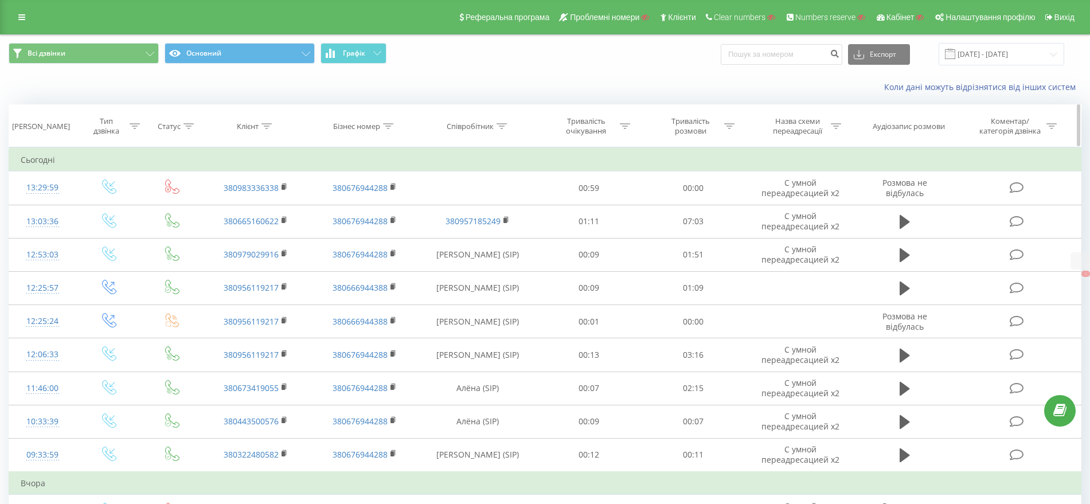
click at [267, 125] on icon at bounding box center [266, 126] width 10 height 6
click at [240, 206] on input "text" at bounding box center [256, 208] width 101 height 20
paste input "380665160622"
type input "380665160622"
click at [279, 230] on span "OK" at bounding box center [280, 231] width 32 height 18
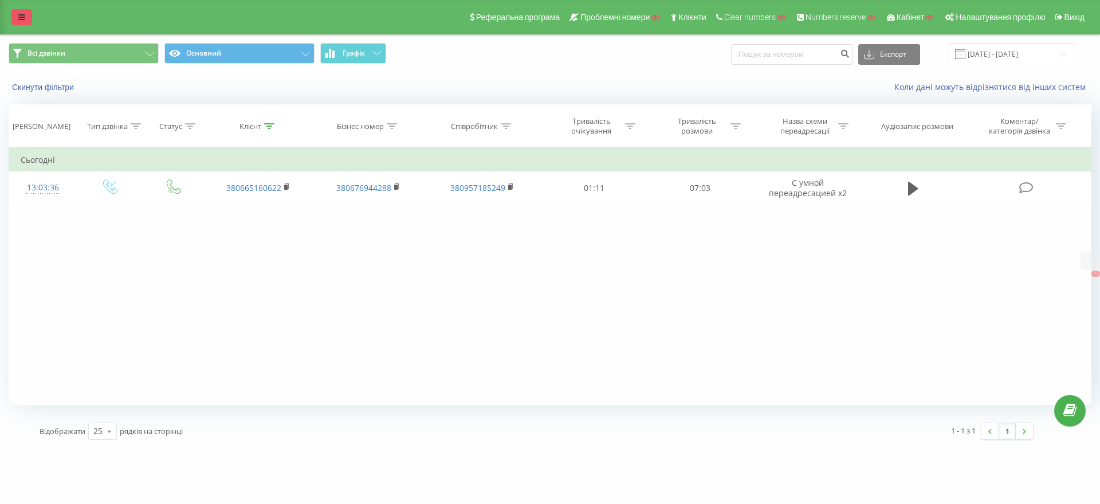
click at [14, 18] on link at bounding box center [21, 17] width 21 height 16
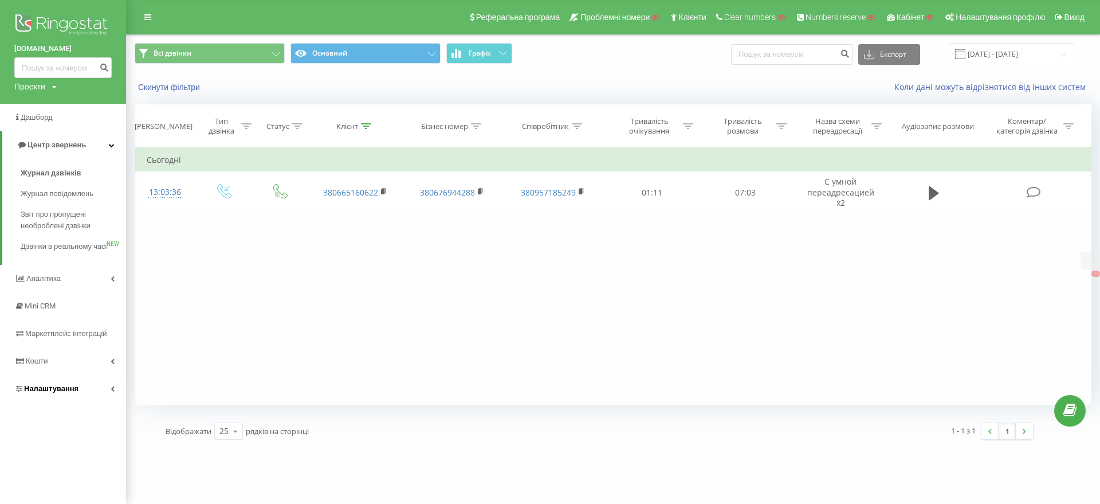
click at [56, 393] on span "Налаштування" at bounding box center [51, 388] width 54 height 9
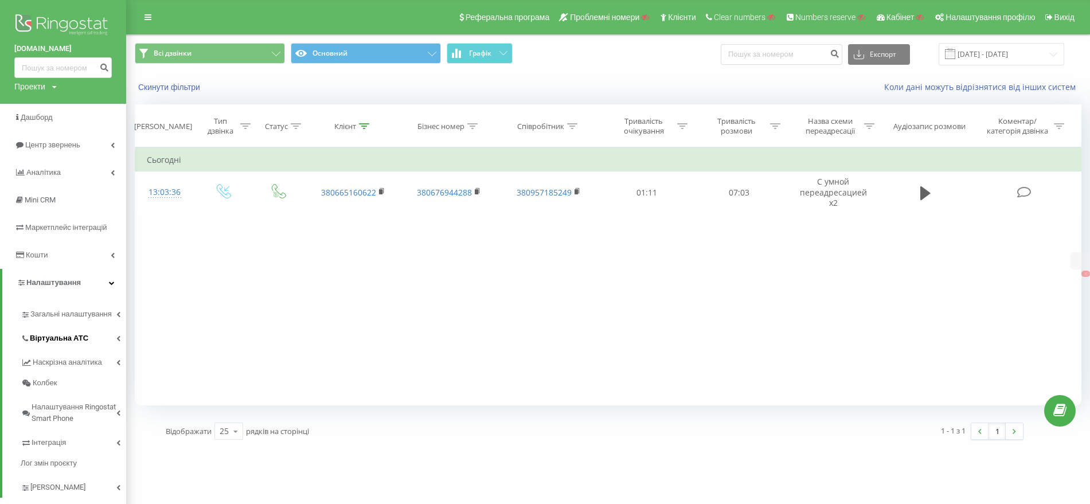
click at [61, 331] on link "Віртуальна АТС" at bounding box center [73, 336] width 105 height 24
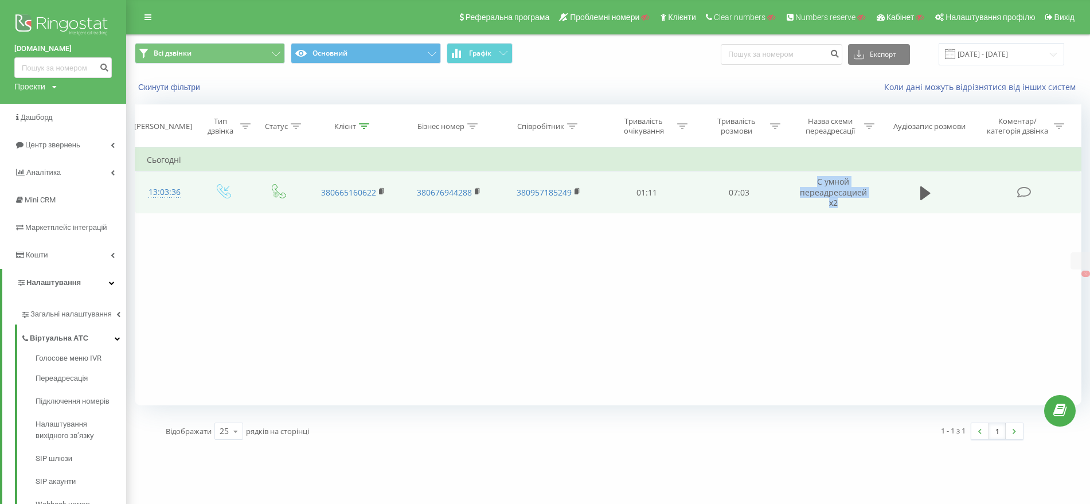
drag, startPoint x: 816, startPoint y: 176, endPoint x: 849, endPoint y: 198, distance: 40.1
click at [849, 198] on td "С умной переадресацией x2" at bounding box center [833, 192] width 96 height 42
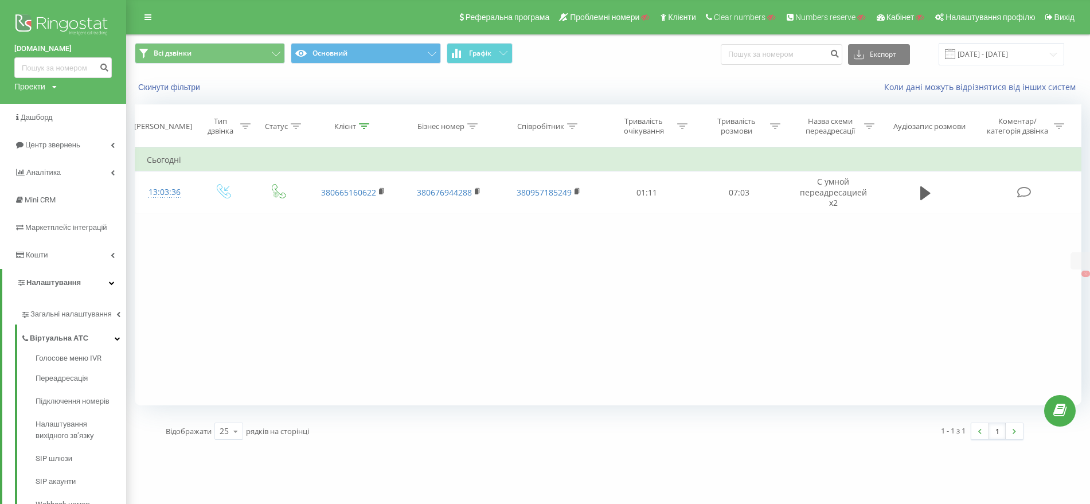
click at [22, 83] on div "Проекти" at bounding box center [29, 86] width 31 height 11
click at [31, 105] on input "text" at bounding box center [46, 104] width 57 height 17
paste input "axxoshotels.com"
type input "axxoshotels.com"
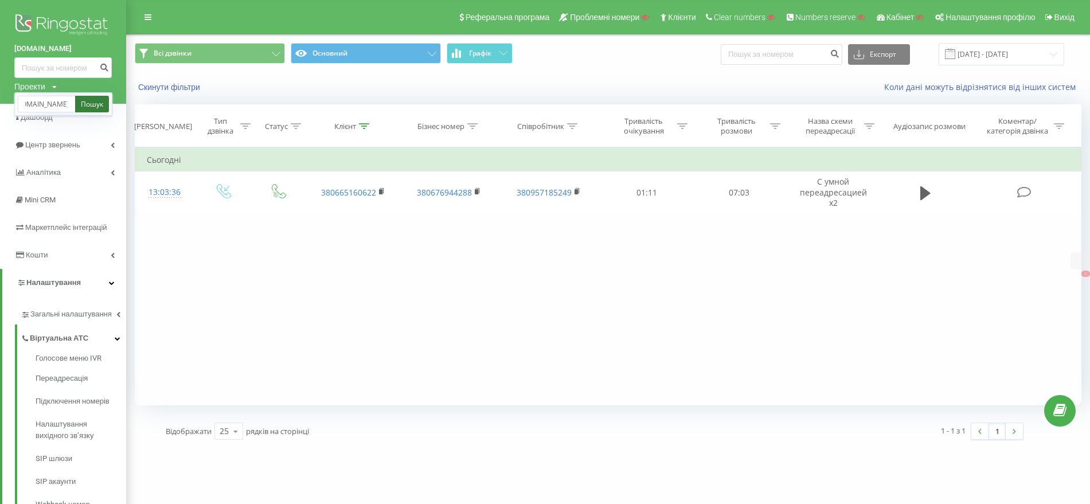
click at [108, 104] on link "Пошук" at bounding box center [92, 104] width 34 height 17
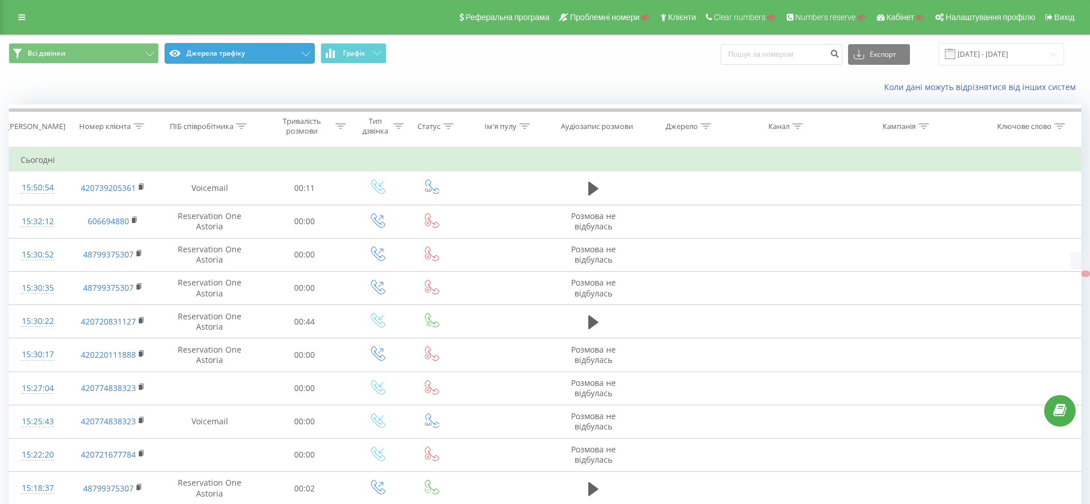
click at [199, 48] on button "Джерела трафіку" at bounding box center [239, 53] width 150 height 21
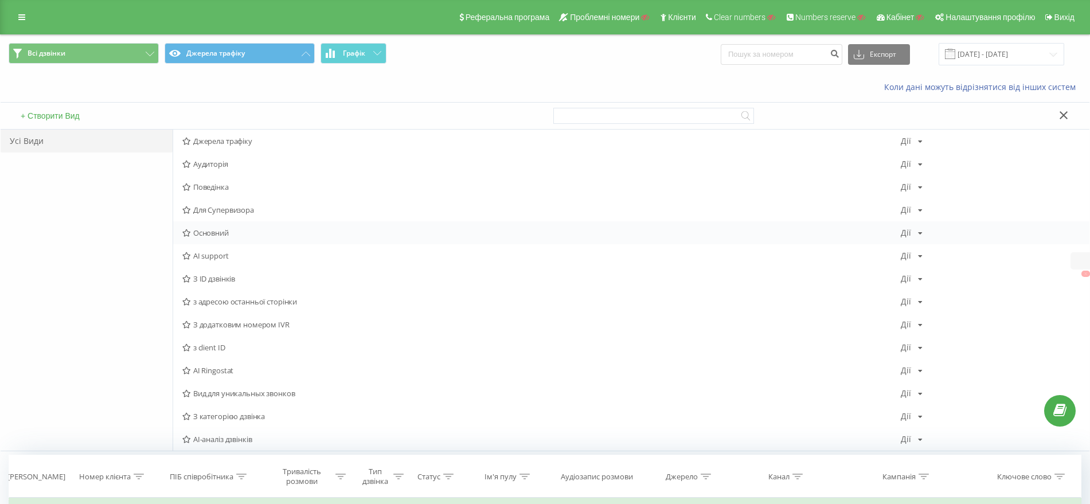
click at [217, 229] on span "Основний" at bounding box center [541, 233] width 718 height 8
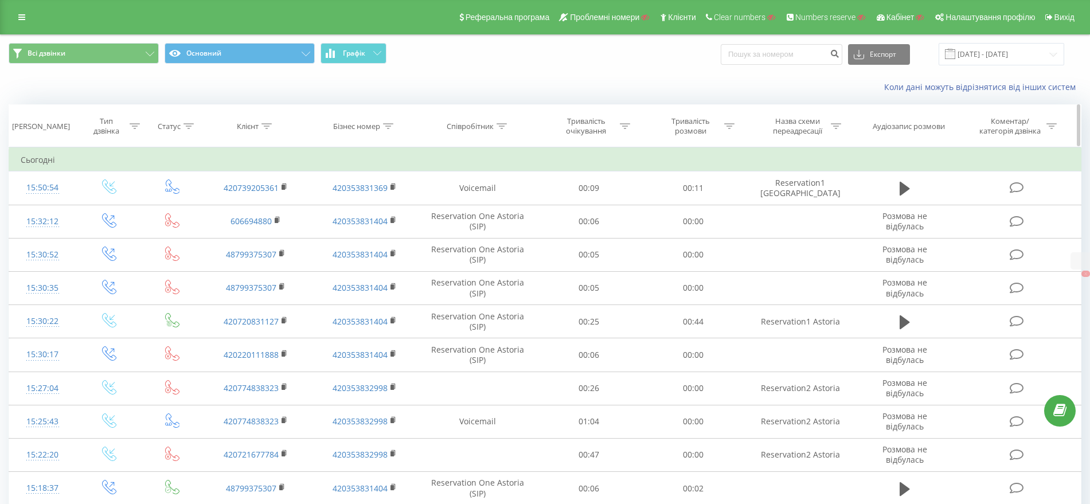
click at [496, 120] on th "Співробітник" at bounding box center [477, 126] width 117 height 42
click at [501, 126] on icon at bounding box center [501, 126] width 10 height 6
click at [466, 213] on input "text" at bounding box center [478, 208] width 101 height 20
paste input "Reservation Two Behounek"
type input "Reservation Two Behounek"
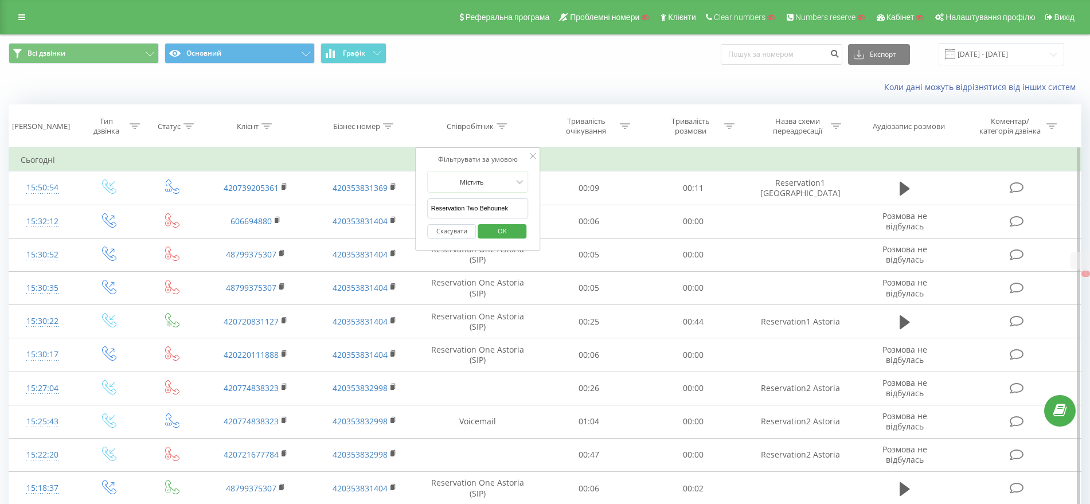
click at [500, 230] on span "OK" at bounding box center [502, 231] width 32 height 18
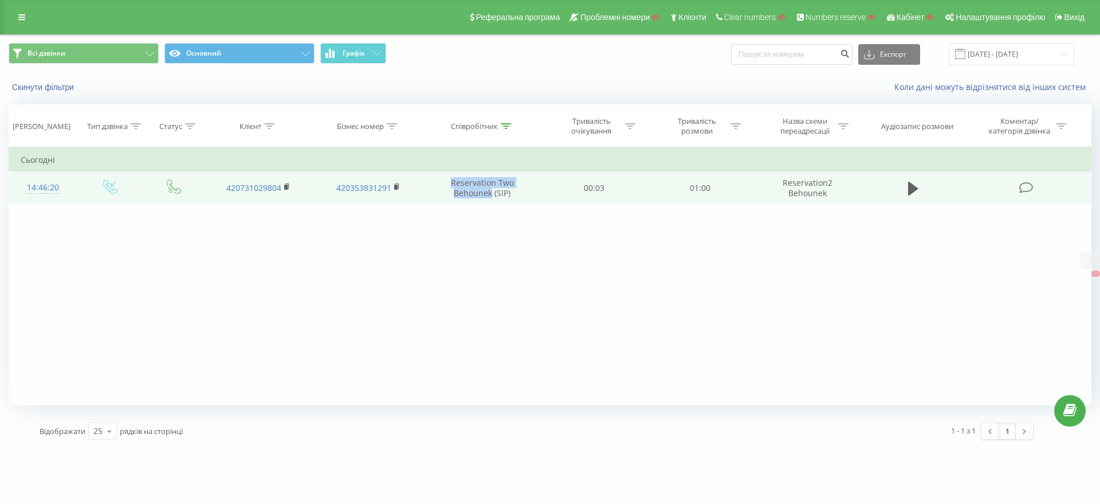
drag, startPoint x: 439, startPoint y: 185, endPoint x: 492, endPoint y: 193, distance: 53.3
click at [492, 193] on td "Reservation Two Behounek (SIP)" at bounding box center [482, 187] width 119 height 33
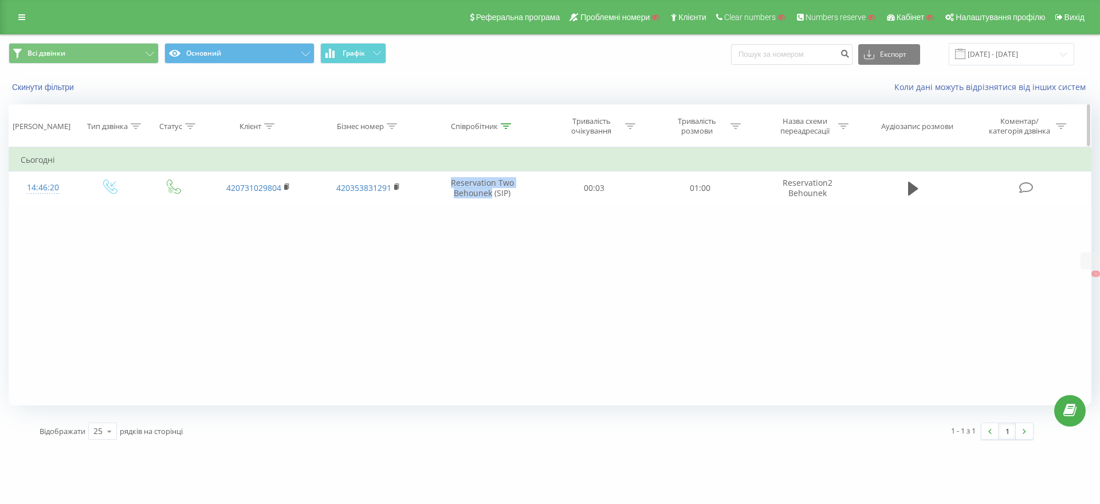
copy td "Reservation Two Behounek"
click at [873, 421] on div "1 - 1 з 1 1" at bounding box center [790, 430] width 506 height 33
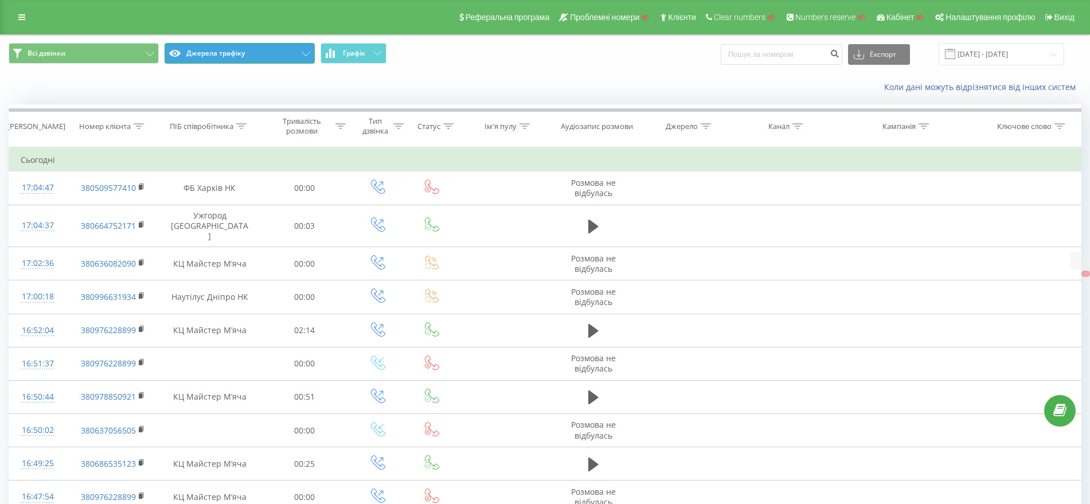
click at [204, 59] on button "Джерела трафіку" at bounding box center [239, 53] width 150 height 21
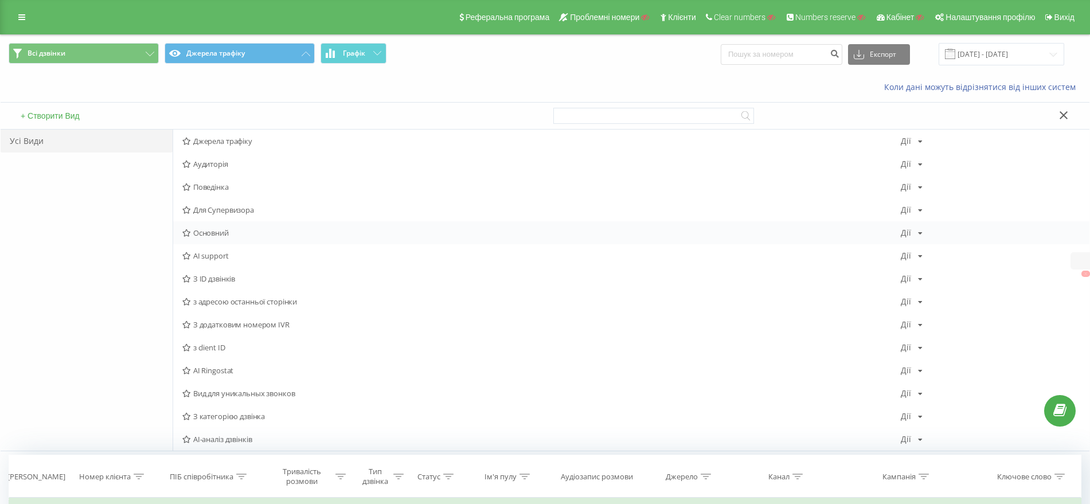
click at [203, 233] on span "Основний" at bounding box center [541, 233] width 718 height 8
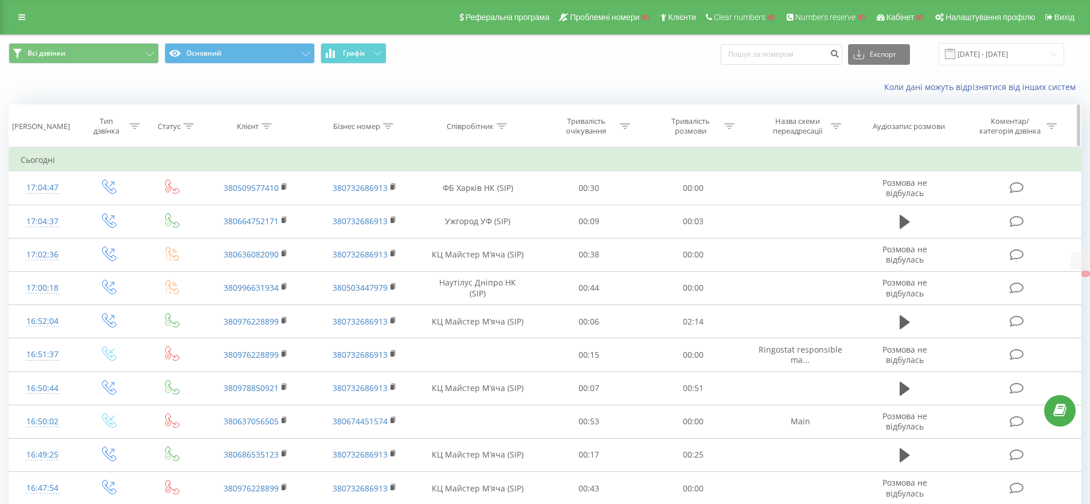
click at [272, 126] on icon at bounding box center [266, 126] width 10 height 6
click at [248, 202] on input "text" at bounding box center [256, 208] width 101 height 20
paste input "34677583964"
click at [289, 230] on span "OK" at bounding box center [280, 231] width 32 height 18
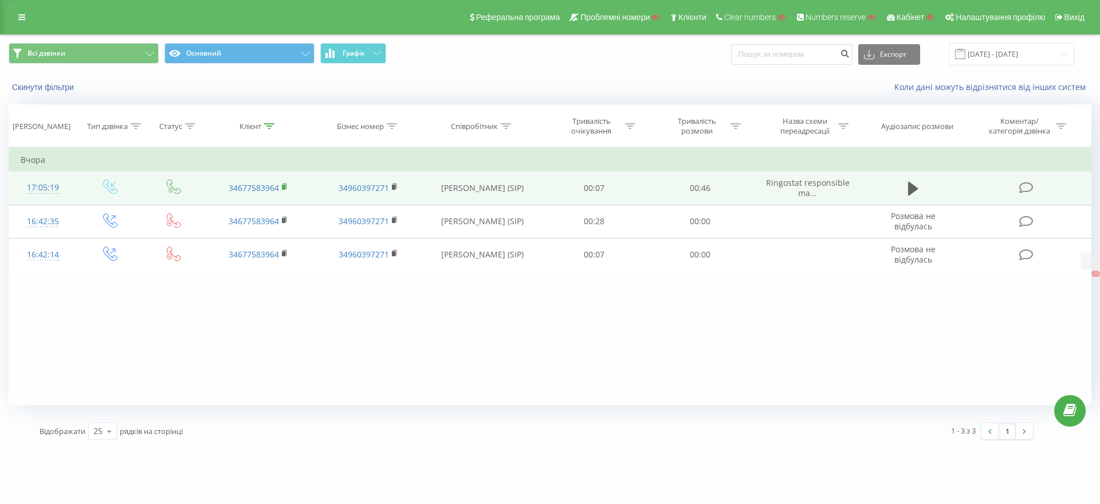
click at [284, 187] on rect at bounding box center [283, 187] width 3 height 5
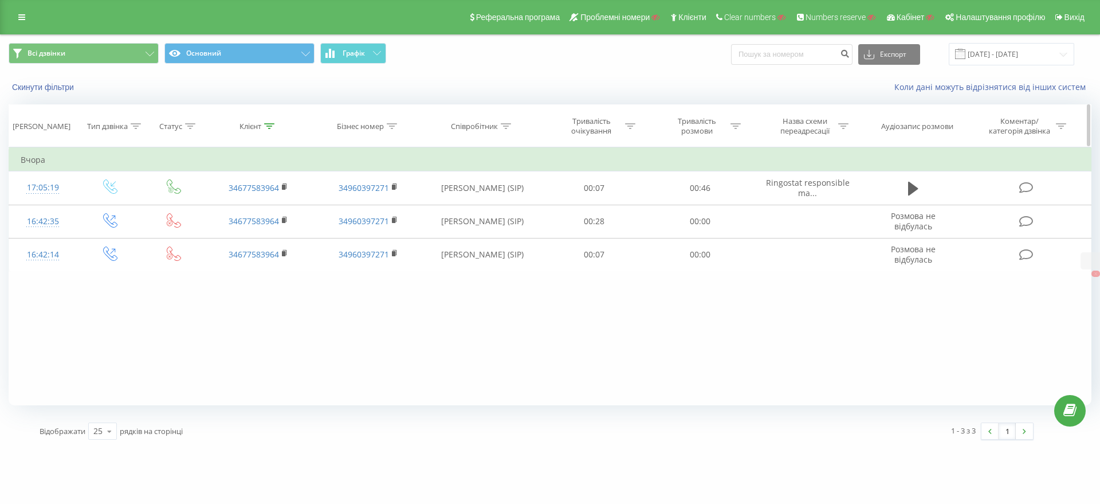
click at [274, 123] on icon at bounding box center [269, 126] width 10 height 6
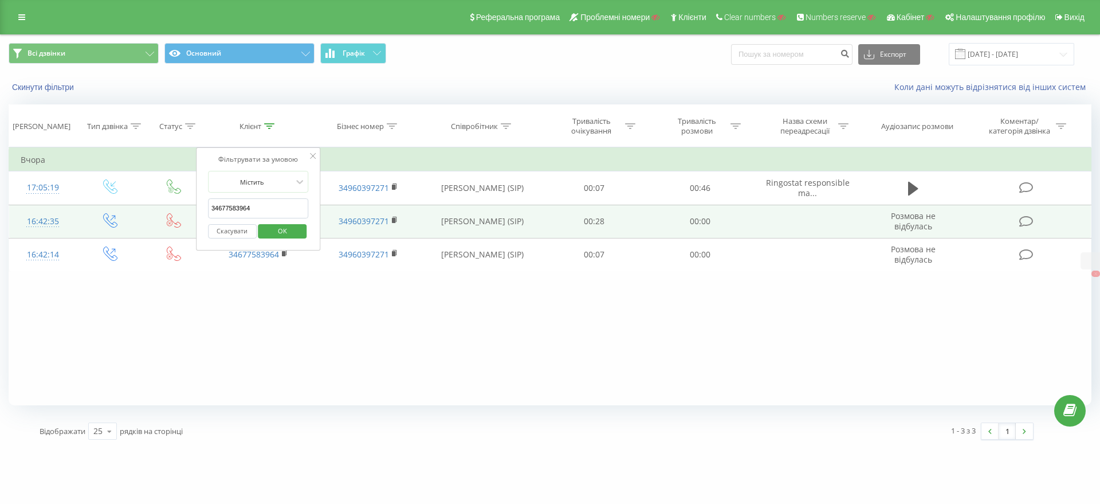
drag, startPoint x: 268, startPoint y: 207, endPoint x: 136, endPoint y: 205, distance: 131.8
click at [144, 206] on table "Фільтрувати за умовою Дорівнює Введіть значення Скасувати OK Фільтрувати за умо…" at bounding box center [550, 209] width 1083 height 124
paste input "29146787"
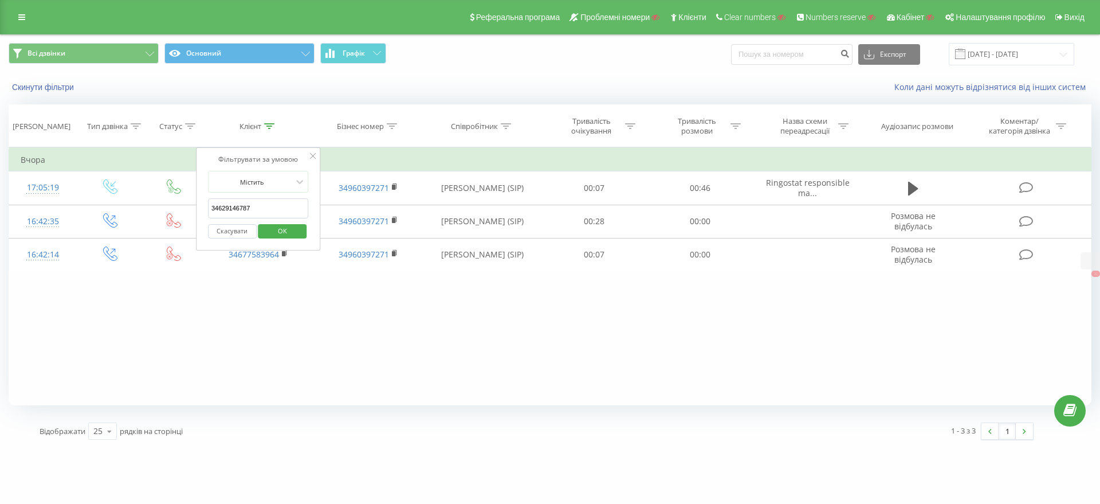
type input "34629146787"
click at [284, 237] on span "OK" at bounding box center [283, 231] width 32 height 18
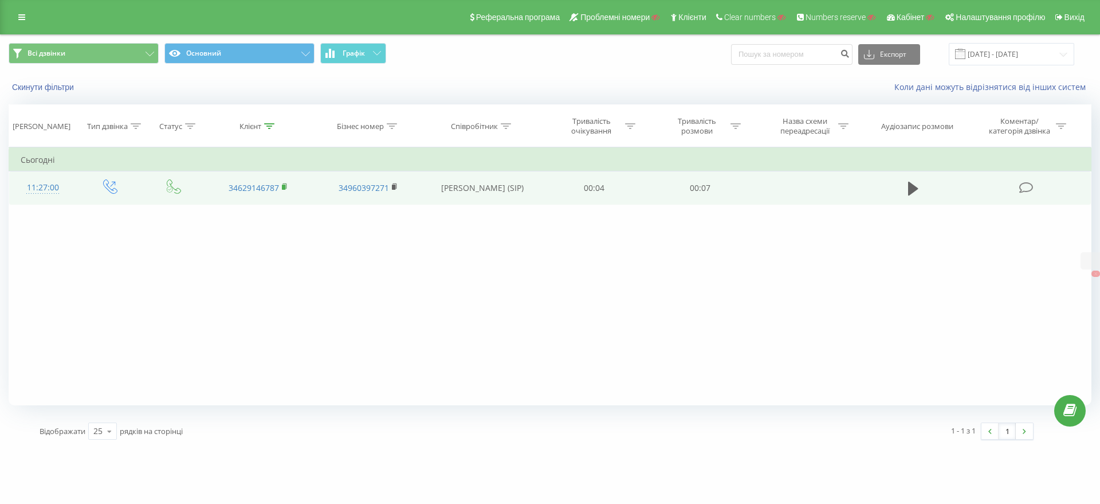
click at [284, 187] on rect at bounding box center [283, 187] width 3 height 5
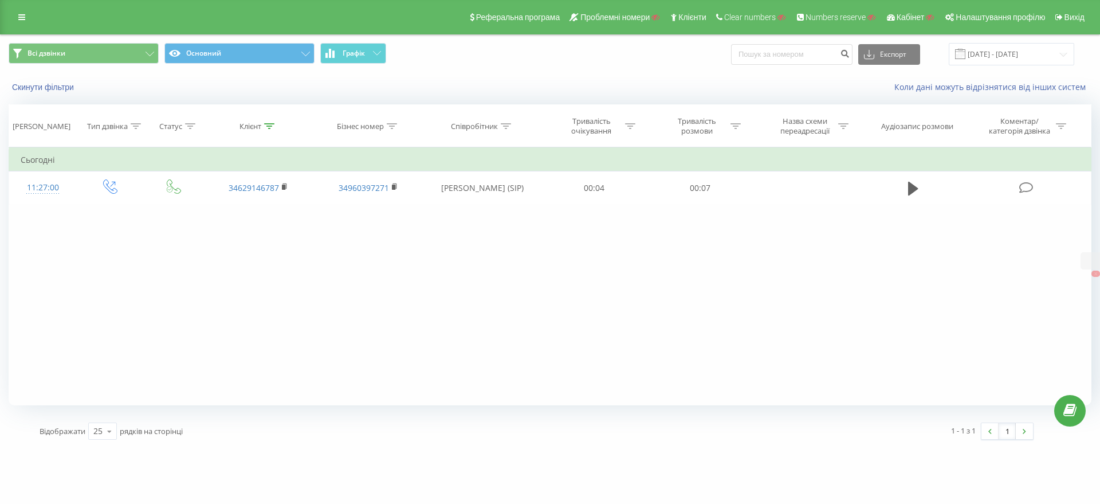
click at [8, 9] on div "Реферальна програма Проблемні номери Клієнти Clear numbers Numbers reserve Кабі…" at bounding box center [550, 17] width 1100 height 34
click at [18, 15] on icon at bounding box center [21, 17] width 7 height 8
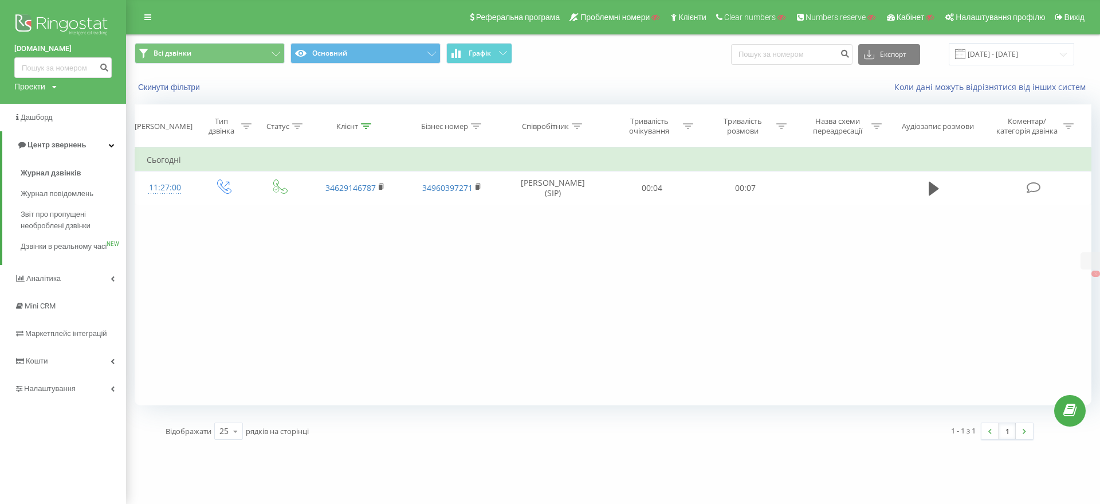
click at [39, 92] on div "Проекти" at bounding box center [29, 86] width 31 height 11
click at [39, 93] on div "Пошук" at bounding box center [63, 103] width 98 height 23
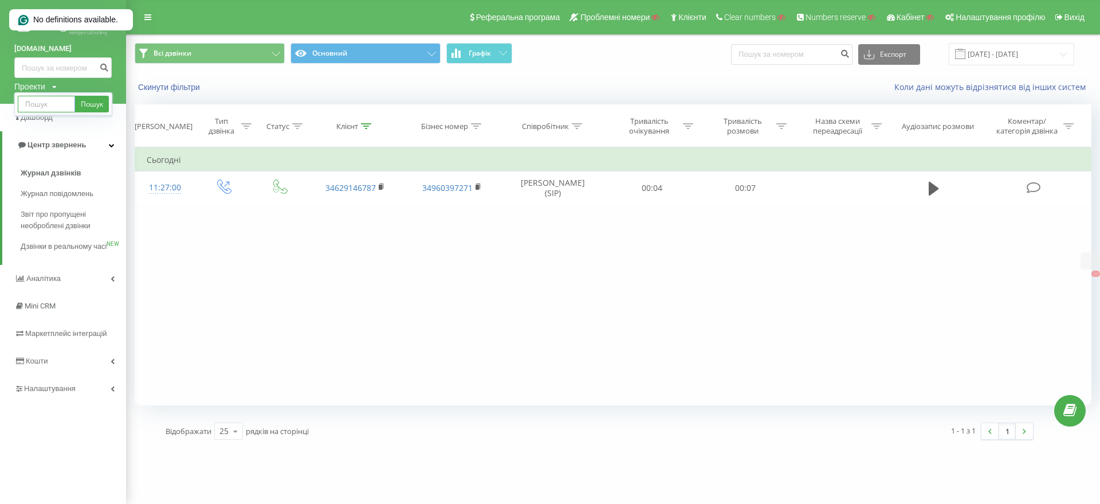
click at [48, 104] on input "text" at bounding box center [46, 104] width 57 height 17
paste input "leadercoffee.ua"
type input "leadercoffee.ua"
click at [91, 102] on link "Пошук" at bounding box center [92, 104] width 34 height 17
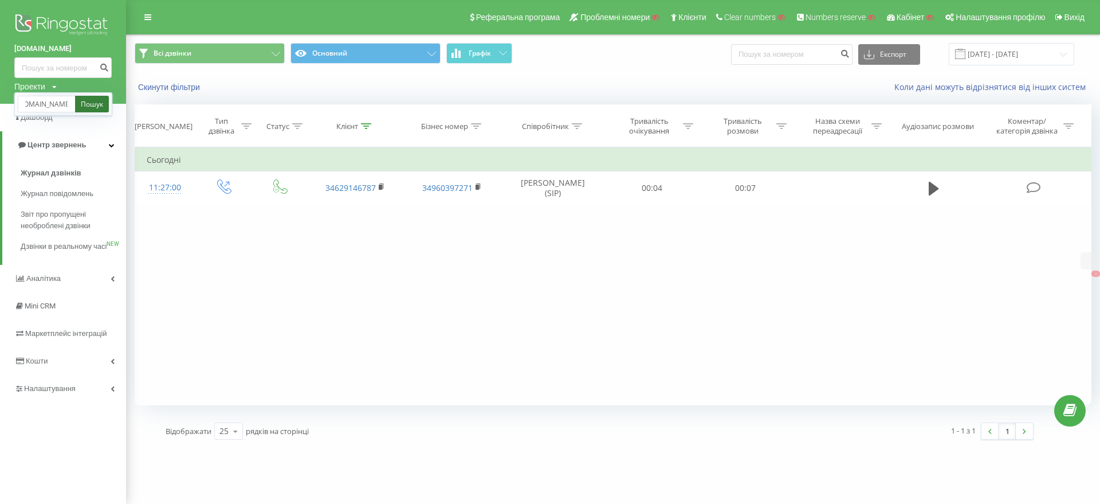
scroll to position [0, 0]
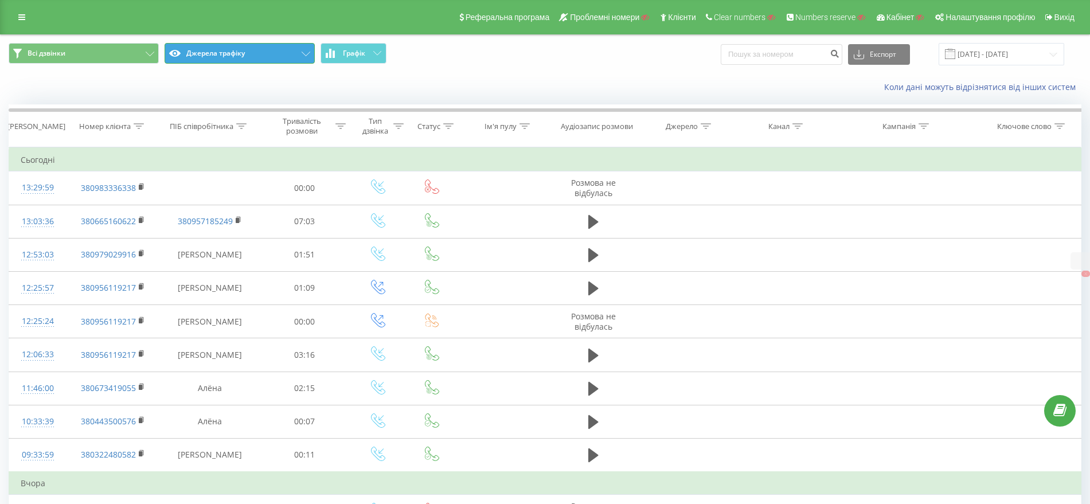
click at [218, 55] on button "Джерела трафіку" at bounding box center [239, 53] width 150 height 21
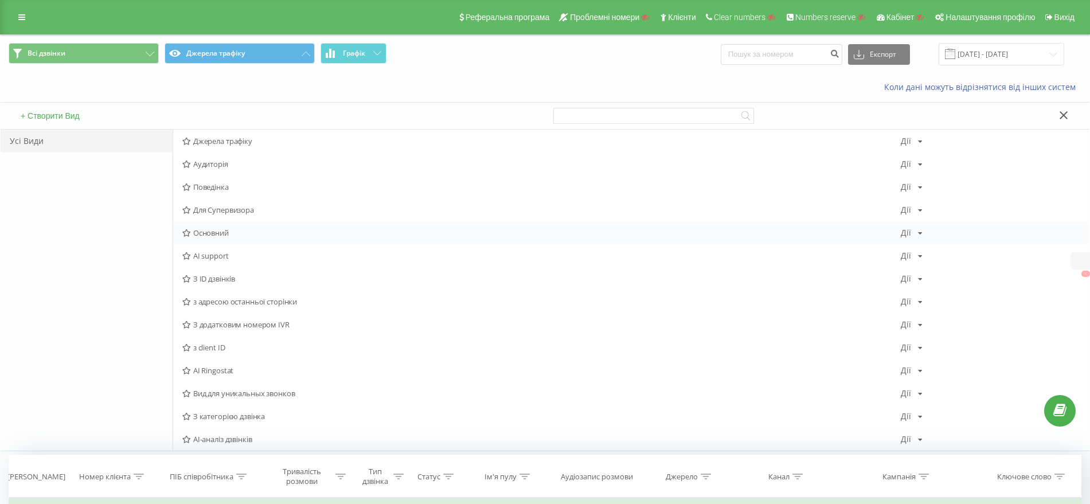
click at [208, 232] on span "Основний" at bounding box center [541, 233] width 718 height 8
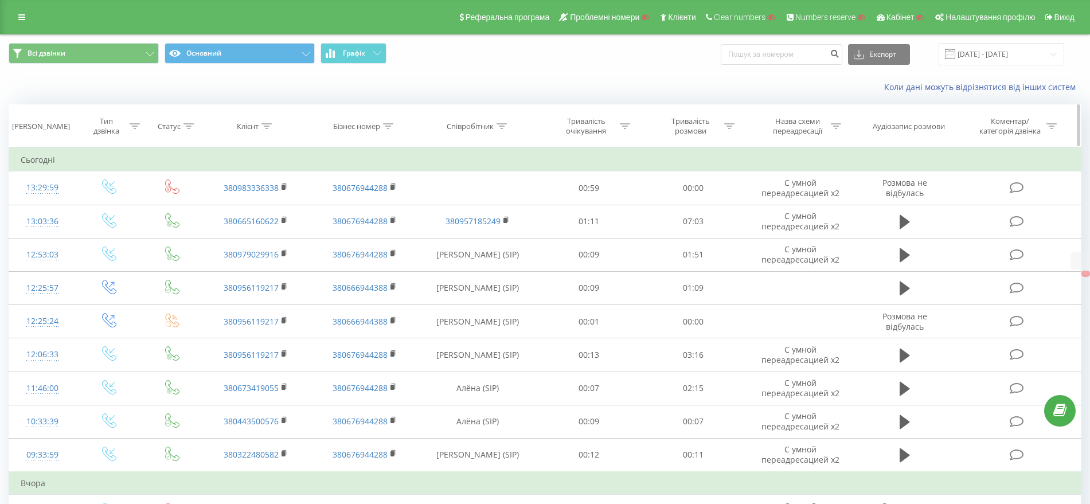
click at [265, 127] on icon at bounding box center [266, 126] width 10 height 6
click at [250, 202] on input "text" at bounding box center [256, 208] width 101 height 20
paste input "380665160622"
type input "380665160622"
click at [282, 236] on span "OK" at bounding box center [280, 231] width 32 height 18
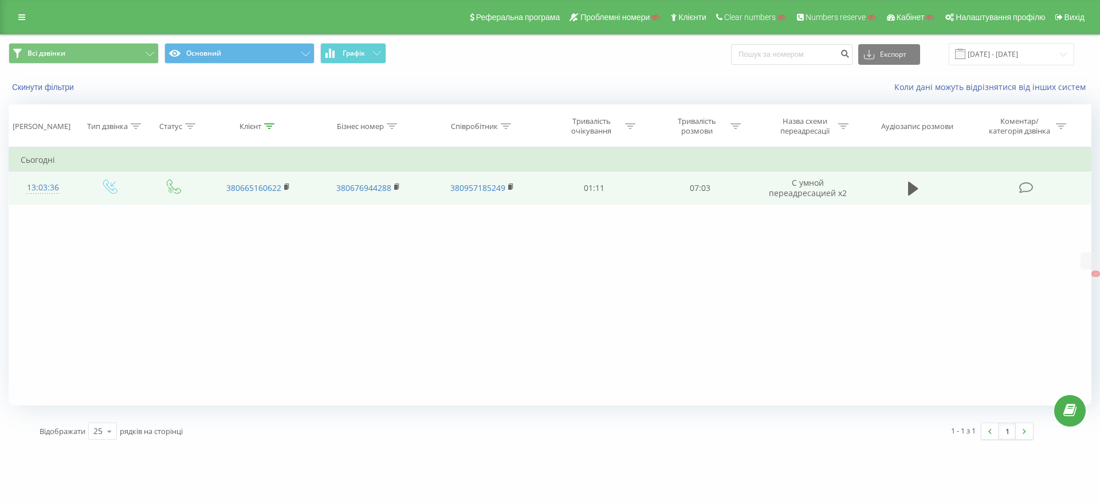
click at [22, 186] on div "13:03:36" at bounding box center [43, 188] width 45 height 22
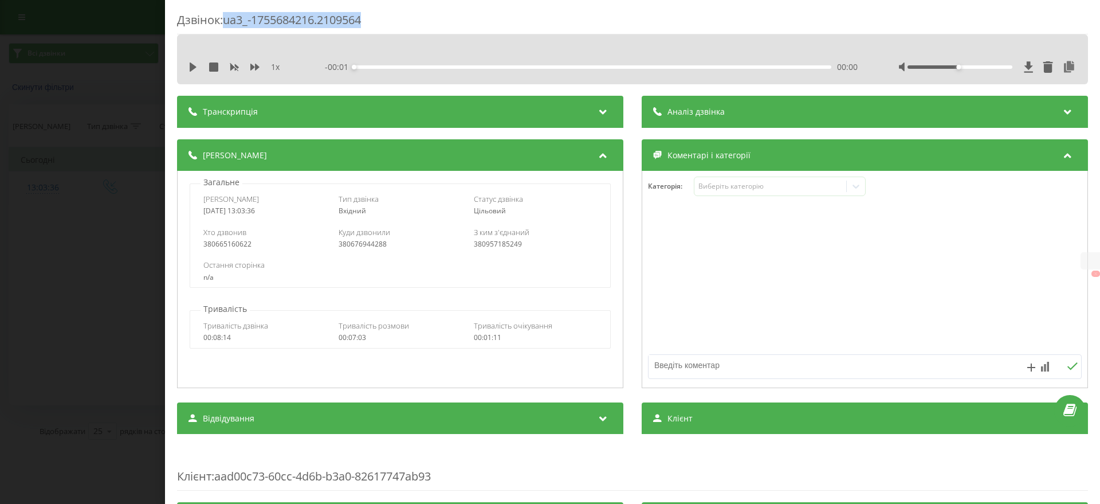
drag, startPoint x: 356, startPoint y: 17, endPoint x: 226, endPoint y: 22, distance: 129.6
click at [226, 22] on div "Дзвінок : ua3_-1755684216.2109564" at bounding box center [632, 23] width 911 height 22
copy div "ua3_-1755684216.2109564"
drag, startPoint x: 21, startPoint y: 165, endPoint x: 30, endPoint y: 161, distance: 9.5
click at [22, 166] on div "Дзвінок : ua3_-1755684216.2109564 1 x - 07:03 00:00 00:00 Транскрипція Для AI-а…" at bounding box center [550, 252] width 1100 height 504
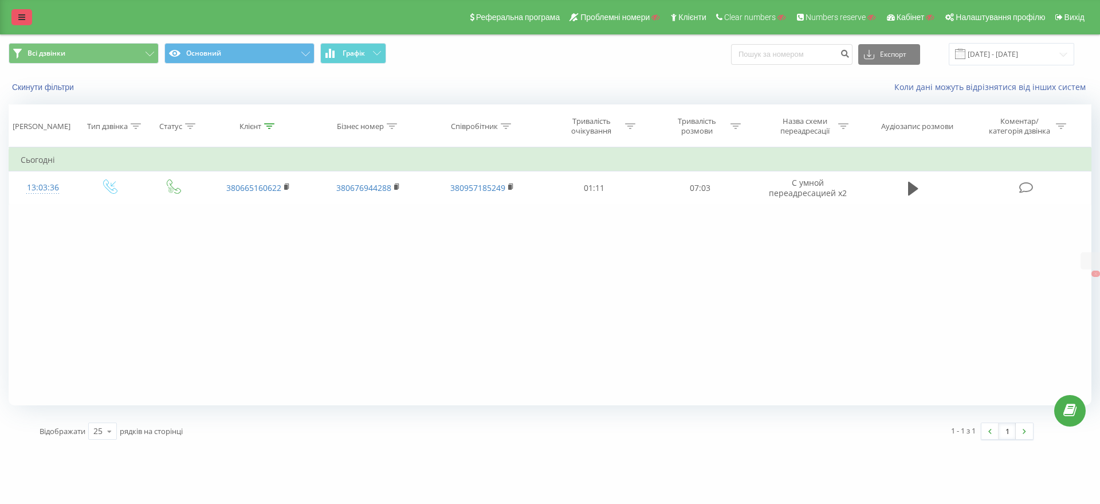
click at [24, 13] on icon at bounding box center [21, 17] width 7 height 8
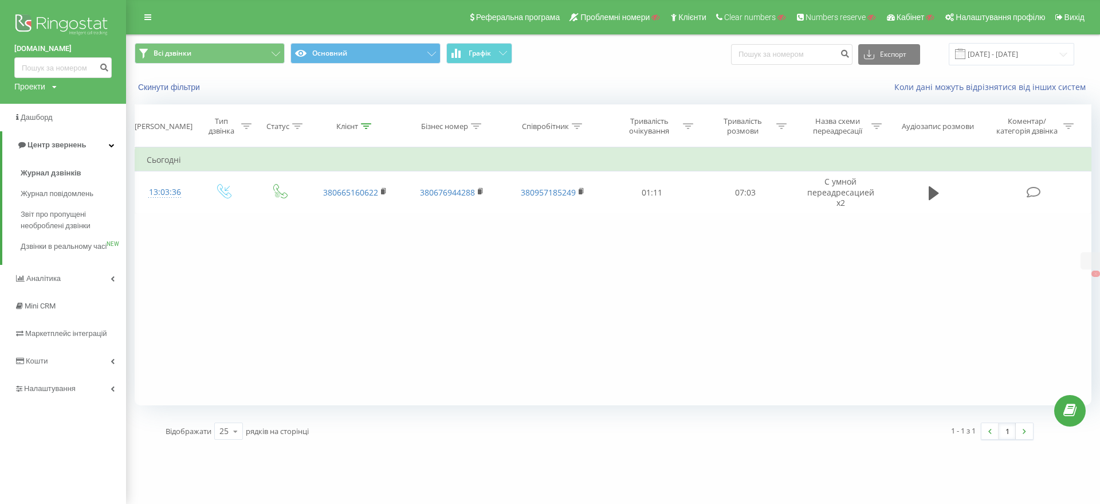
click at [28, 85] on div "Проекти" at bounding box center [29, 86] width 31 height 11
click at [32, 102] on input "text" at bounding box center [46, 104] width 57 height 17
paste input "[DOMAIN_NAME]"
type input "[DOMAIN_NAME]"
click at [103, 97] on link "Пошук" at bounding box center [92, 104] width 34 height 17
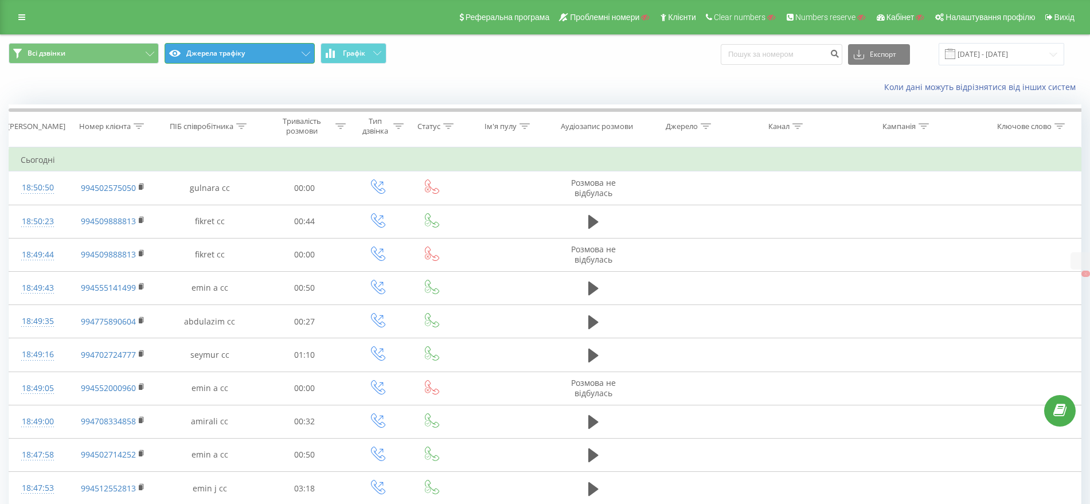
click at [260, 60] on button "Джерела трафіку" at bounding box center [239, 53] width 150 height 21
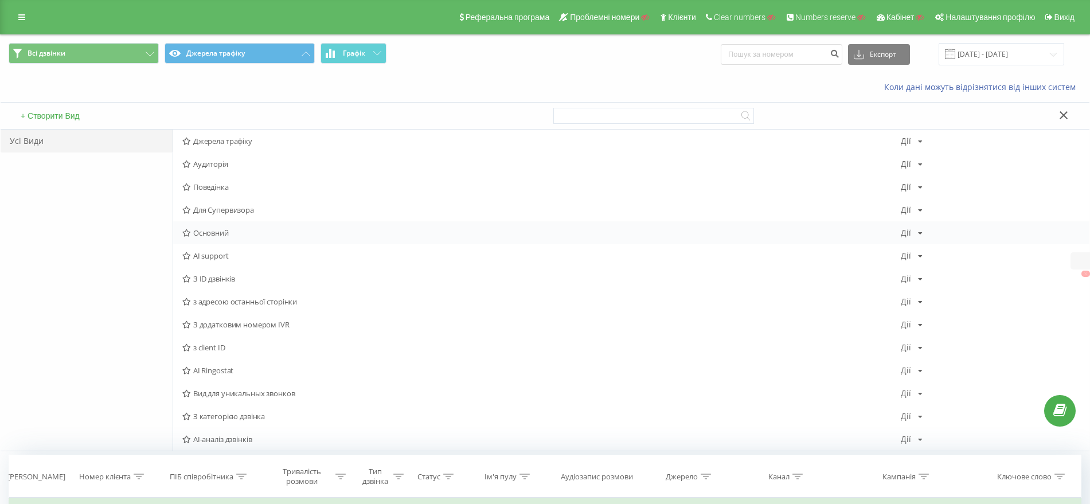
click at [225, 233] on span "Основний" at bounding box center [541, 233] width 718 height 8
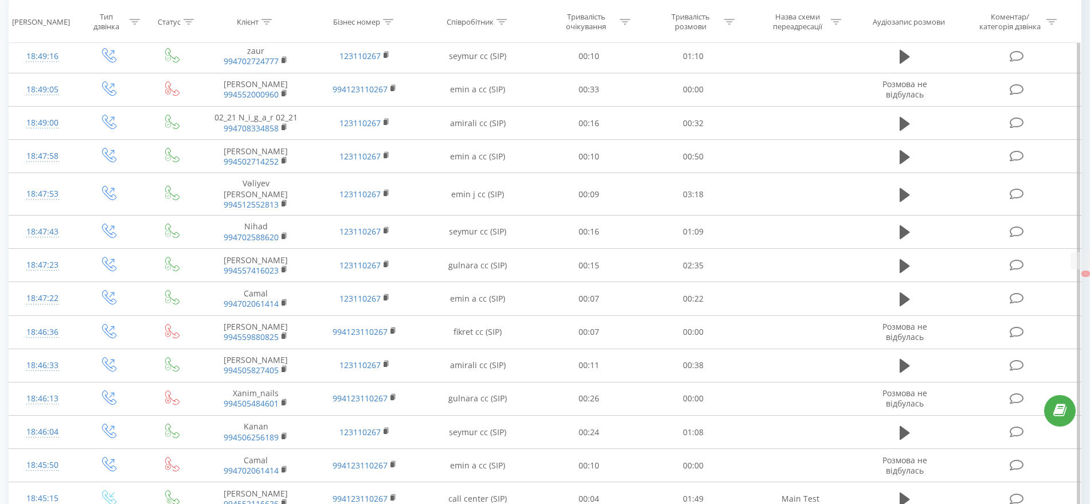
scroll to position [615, 0]
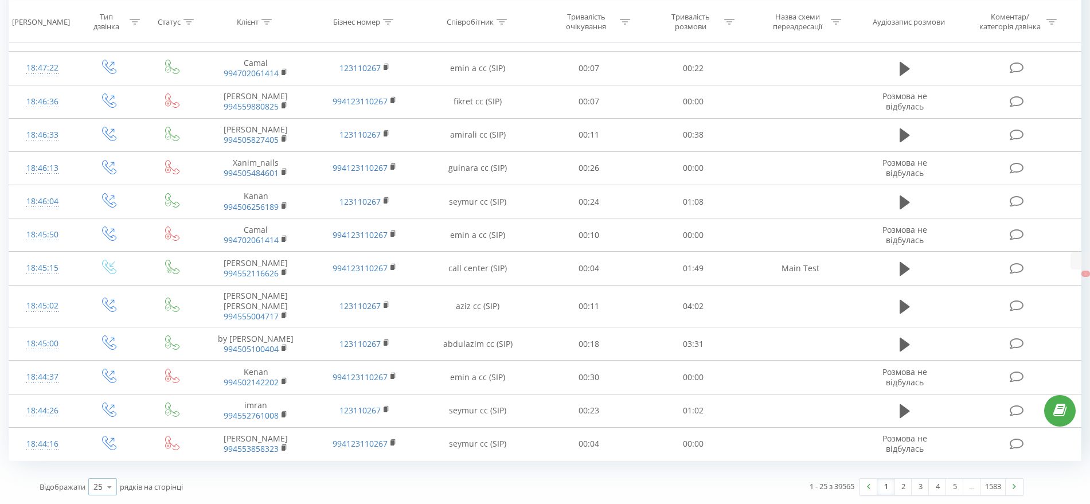
click at [112, 487] on icon at bounding box center [109, 487] width 17 height 22
click at [114, 467] on div "100" at bounding box center [103, 470] width 28 height 17
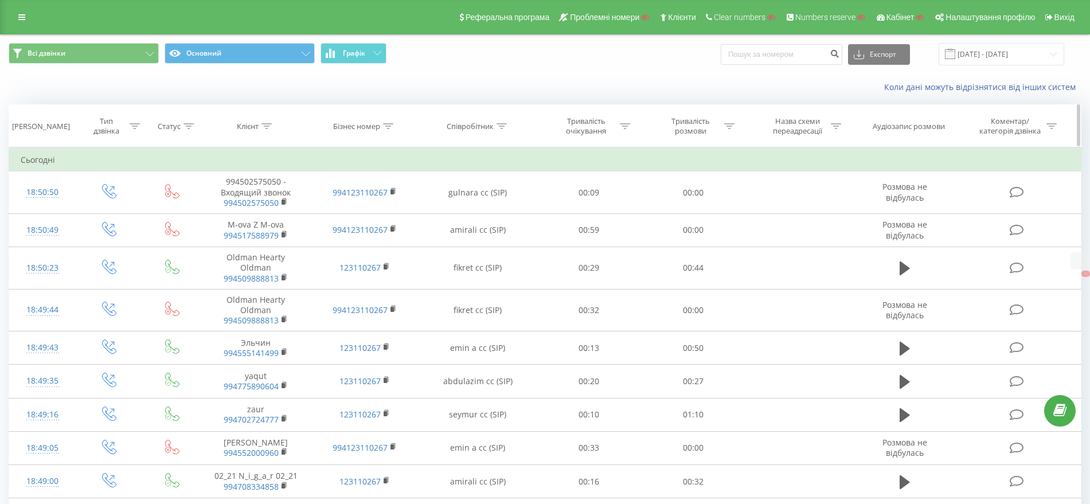
click at [266, 126] on icon at bounding box center [267, 126] width 10 height 6
click at [233, 202] on input "text" at bounding box center [256, 208] width 101 height 20
paste input "994559930580"
type input "994559930580"
click at [275, 225] on span "OK" at bounding box center [280, 231] width 32 height 18
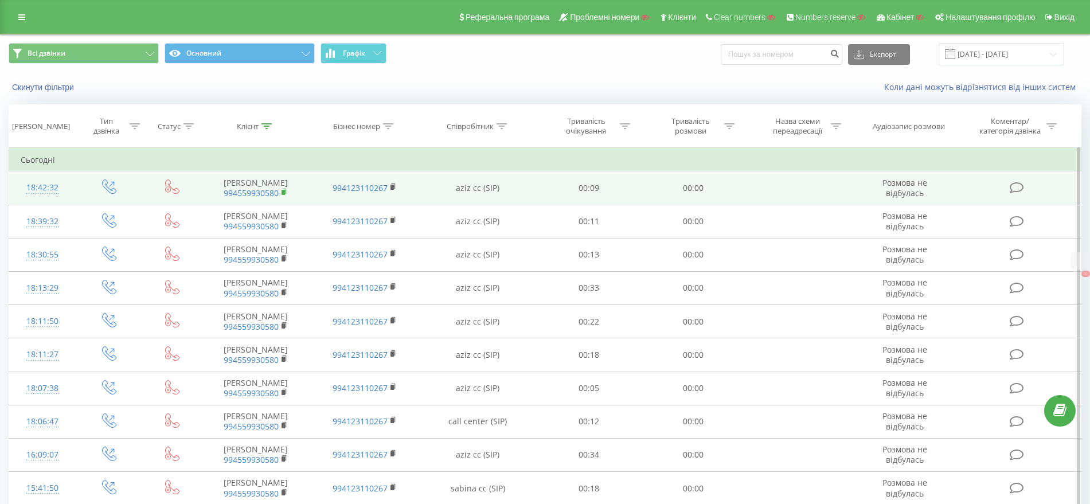
click at [284, 192] on rect at bounding box center [282, 192] width 3 height 5
click at [394, 185] on icon at bounding box center [393, 187] width 6 height 8
click at [283, 191] on rect at bounding box center [282, 192] width 3 height 5
click at [283, 193] on rect at bounding box center [282, 192] width 3 height 5
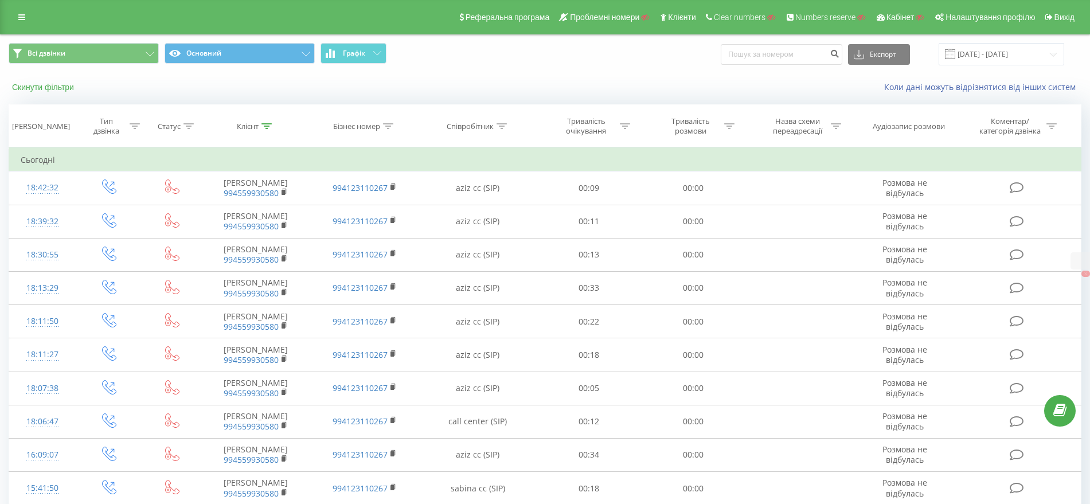
click at [50, 85] on button "Скинути фільтри" at bounding box center [44, 87] width 71 height 10
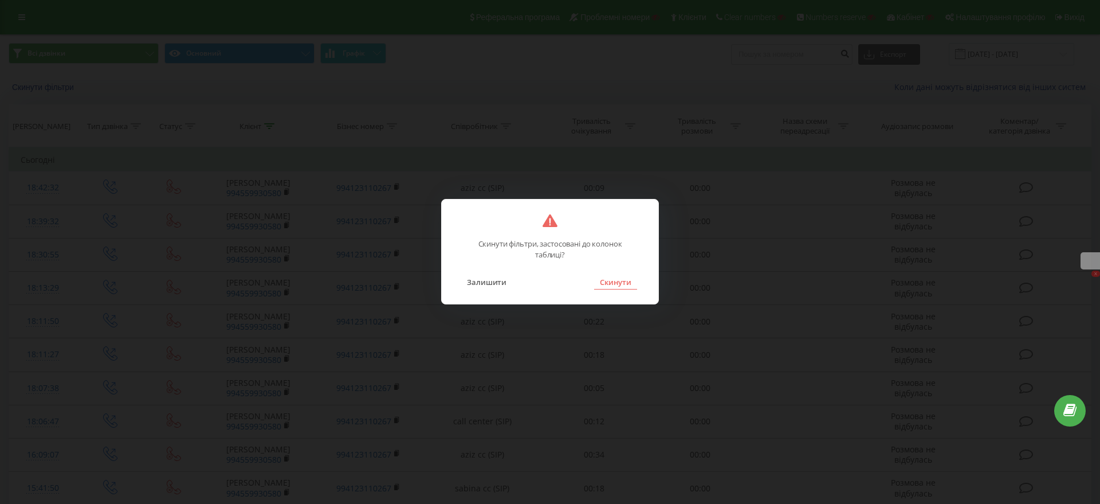
click at [625, 282] on button "Скинути" at bounding box center [615, 282] width 43 height 15
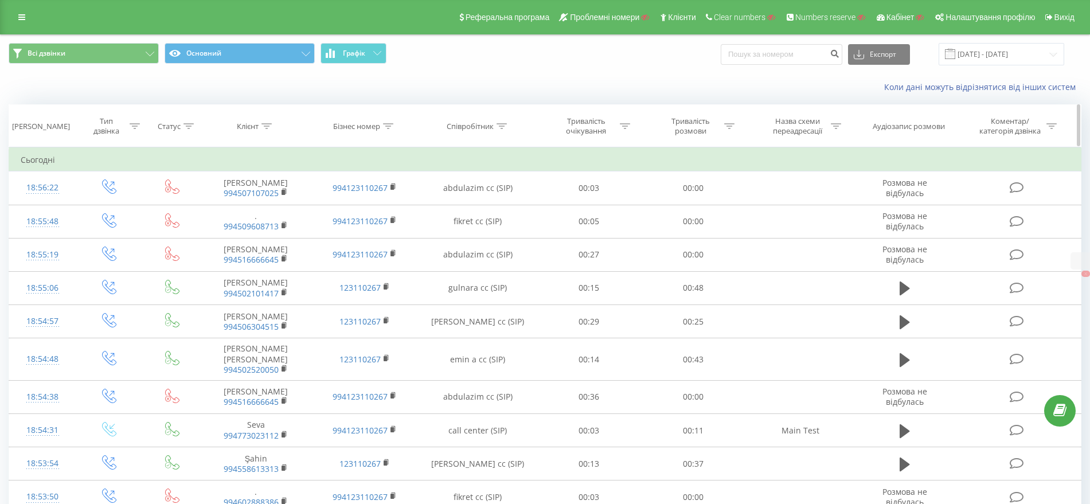
click at [130, 124] on icon at bounding box center [135, 126] width 10 height 6
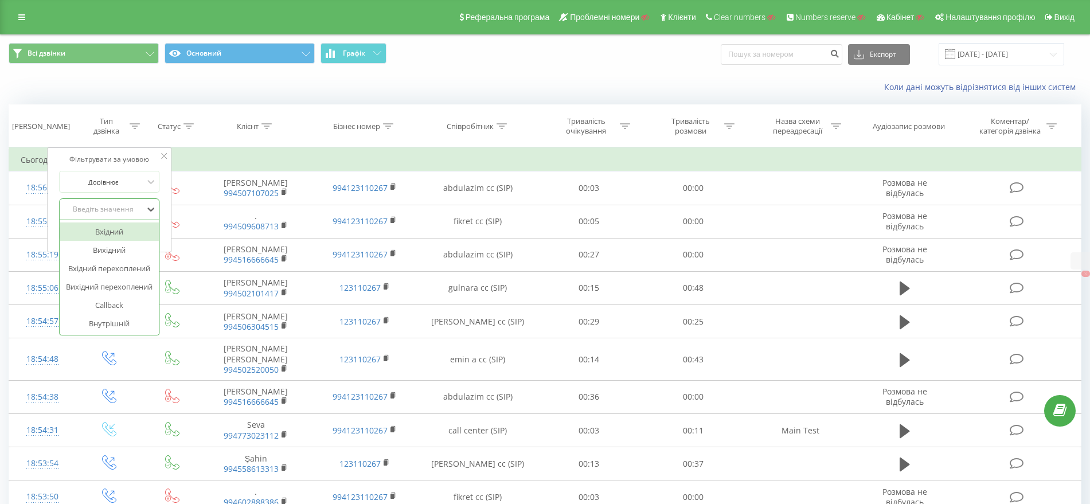
click at [97, 211] on div "Введіть значення" at bounding box center [102, 209] width 81 height 9
click at [116, 247] on div "Вихідний" at bounding box center [110, 250] width 100 height 18
click at [136, 224] on span "OK" at bounding box center [133, 233] width 32 height 18
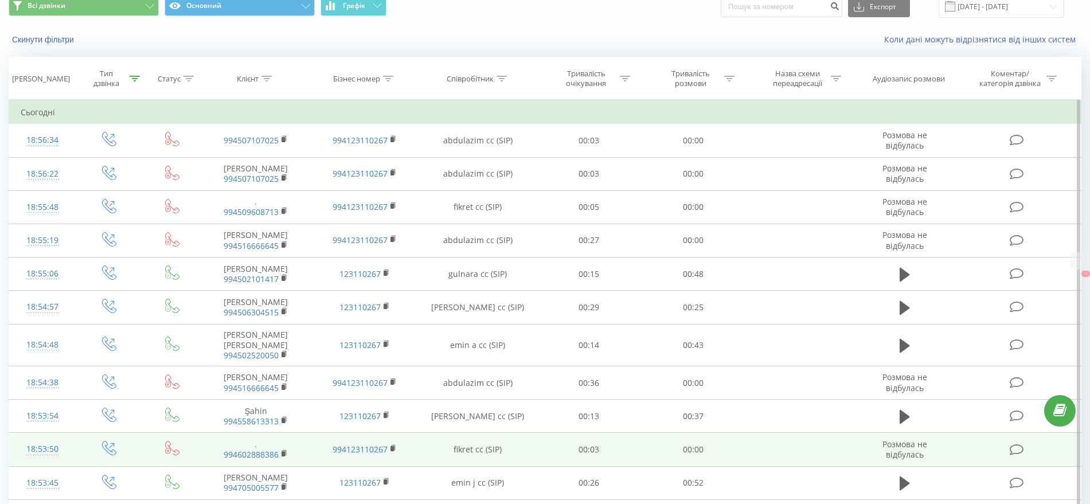
scroll to position [72, 0]
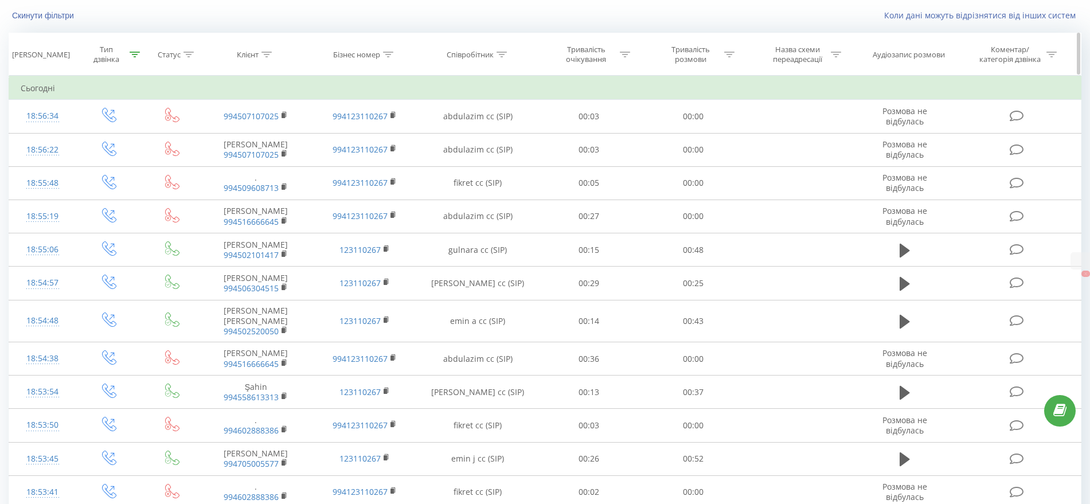
click at [264, 53] on icon at bounding box center [266, 55] width 10 height 6
click at [245, 138] on input "text" at bounding box center [256, 137] width 101 height 20
paste input "994559930580"
type input "994559930580"
click at [277, 159] on span "OK" at bounding box center [280, 159] width 32 height 18
